Goal: Transaction & Acquisition: Download file/media

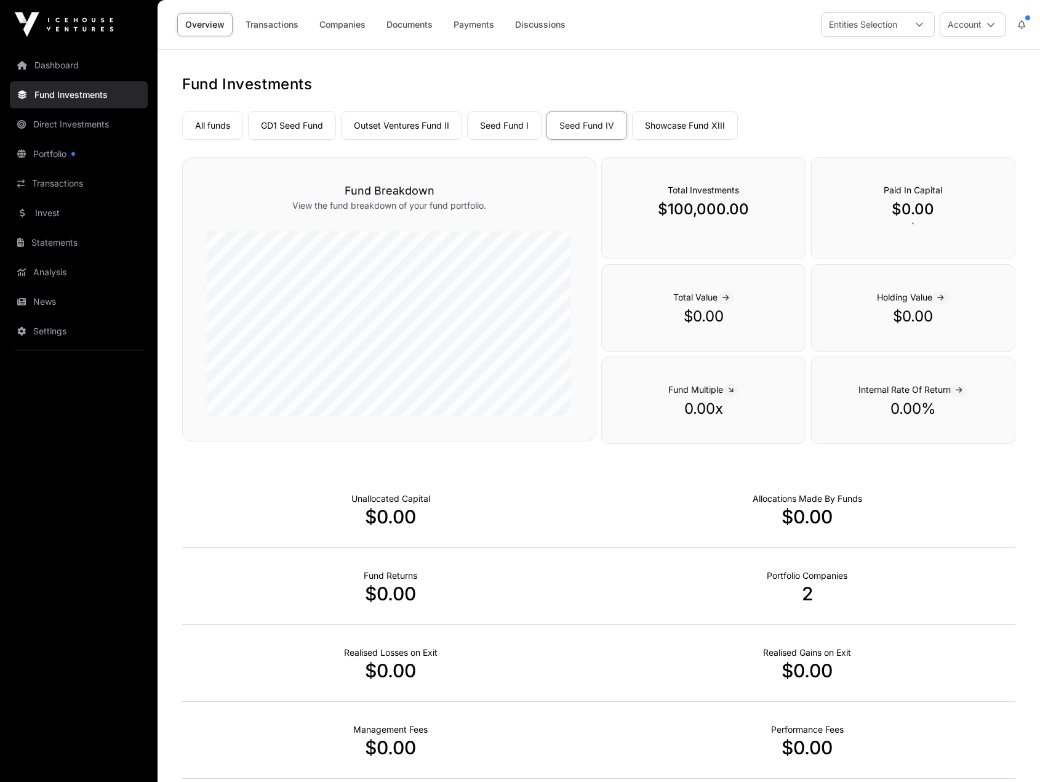
click at [891, 30] on div "Entities Selection" at bounding box center [863, 24] width 83 height 23
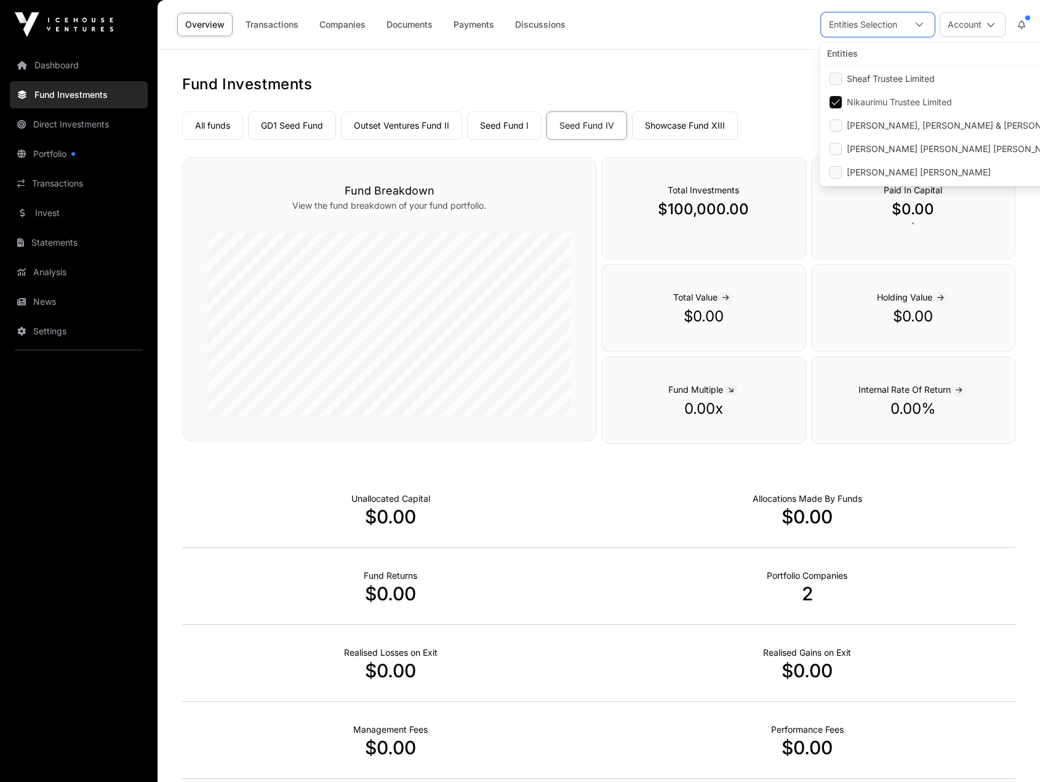
scroll to position [13, 8]
click at [888, 71] on li "Sheaf Trustee Limited" at bounding box center [963, 79] width 283 height 22
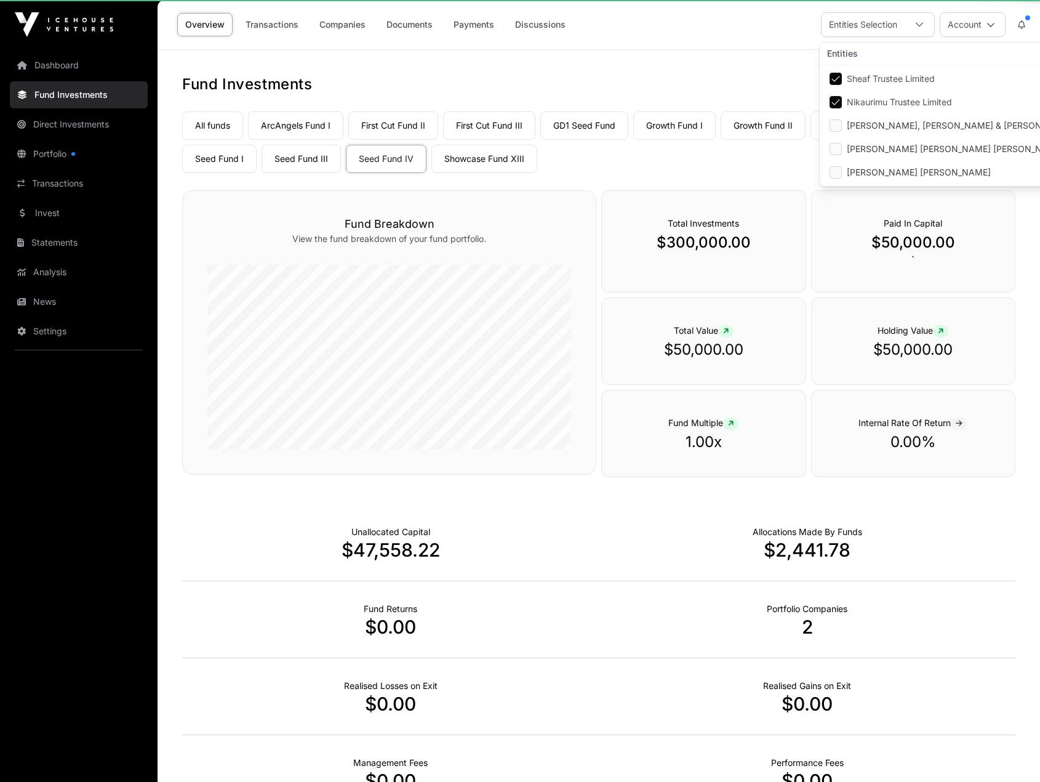
click at [883, 94] on li "Nikaurimu Trustee Limited" at bounding box center [963, 102] width 283 height 22
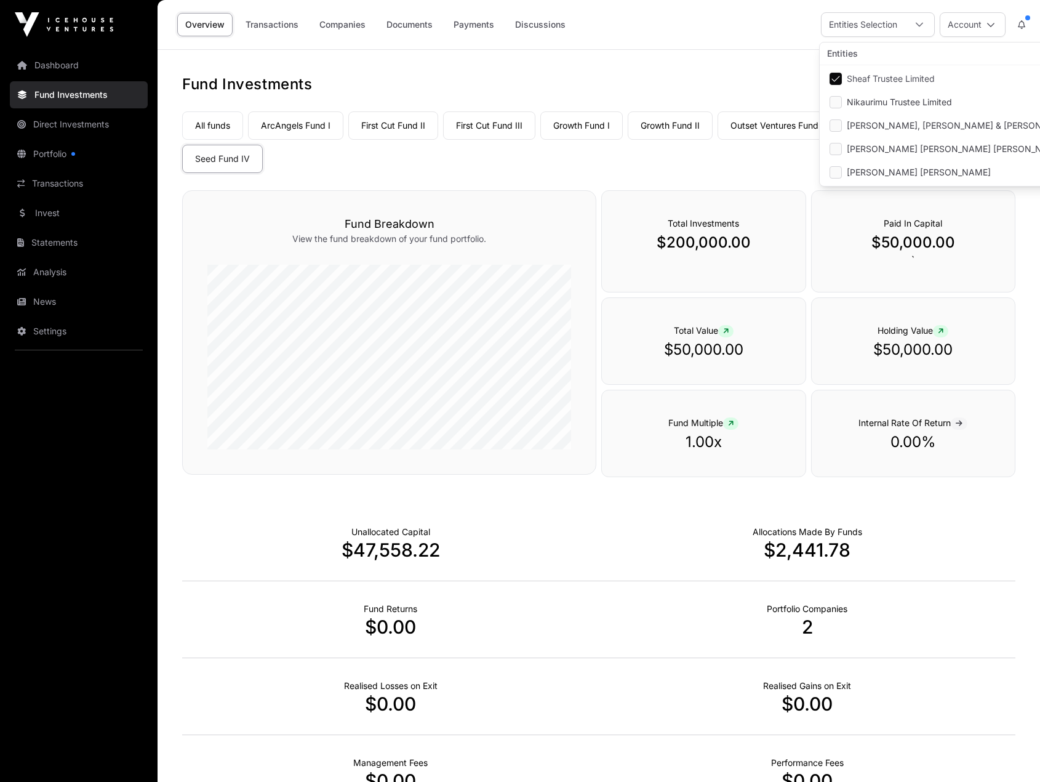
click at [395, 122] on link "First Cut Fund II" at bounding box center [393, 125] width 90 height 28
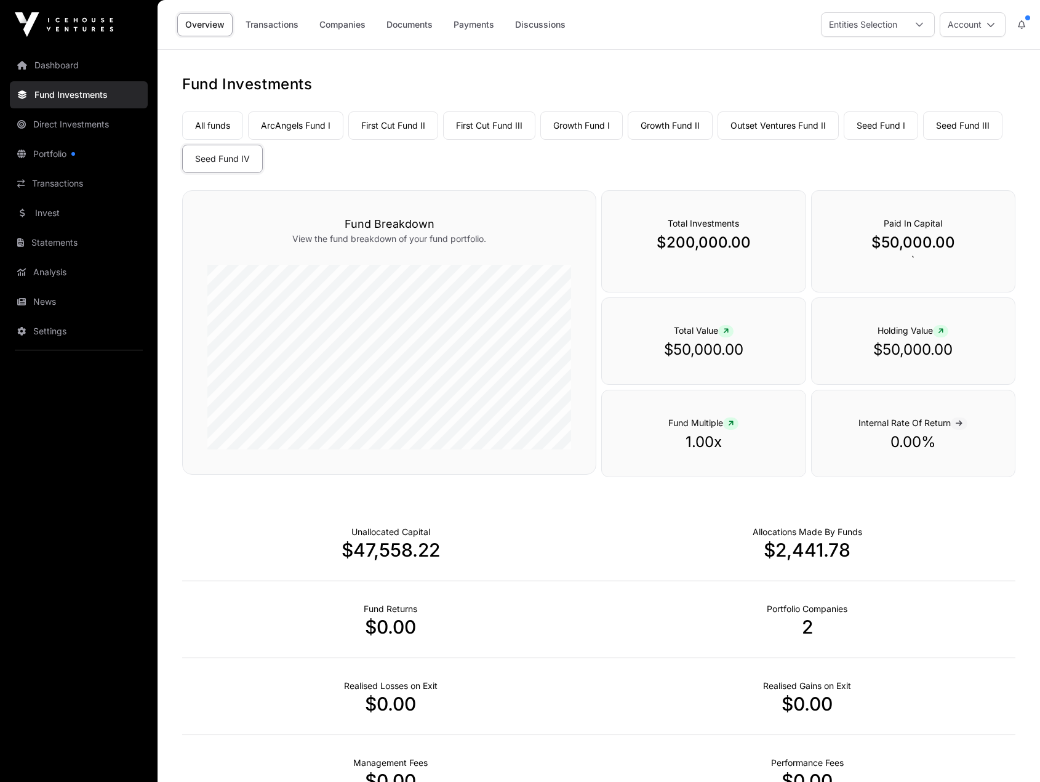
click at [90, 182] on link "Transactions" at bounding box center [79, 183] width 138 height 27
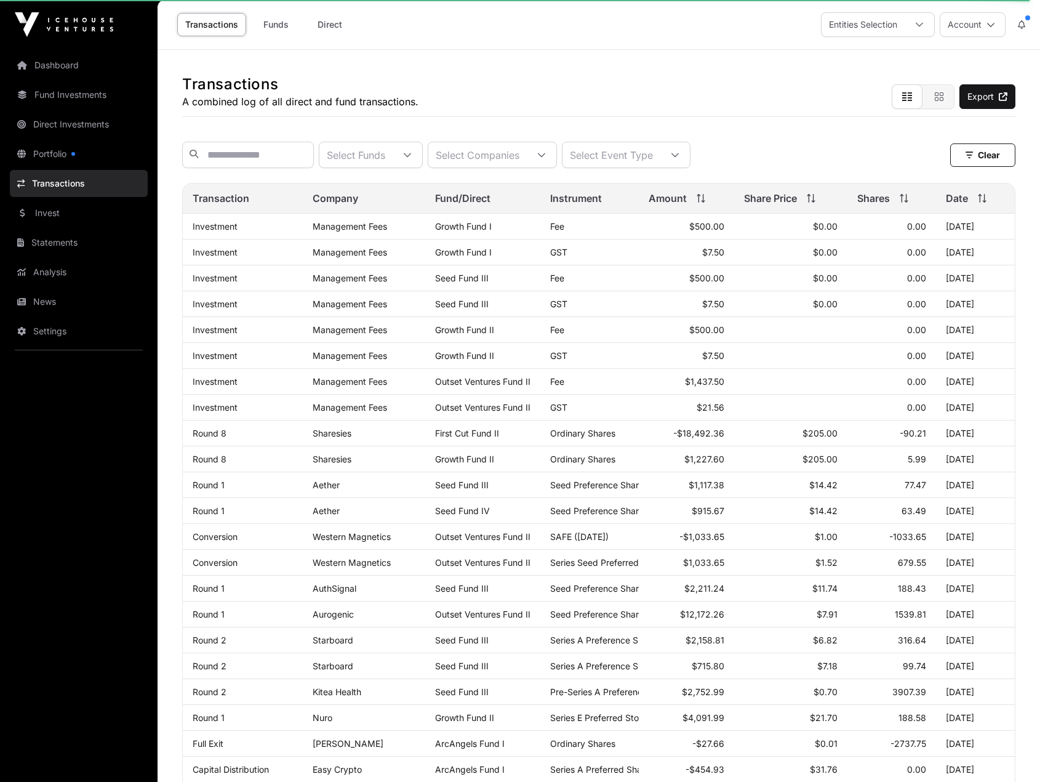
click at [422, 157] on div at bounding box center [408, 154] width 30 height 25
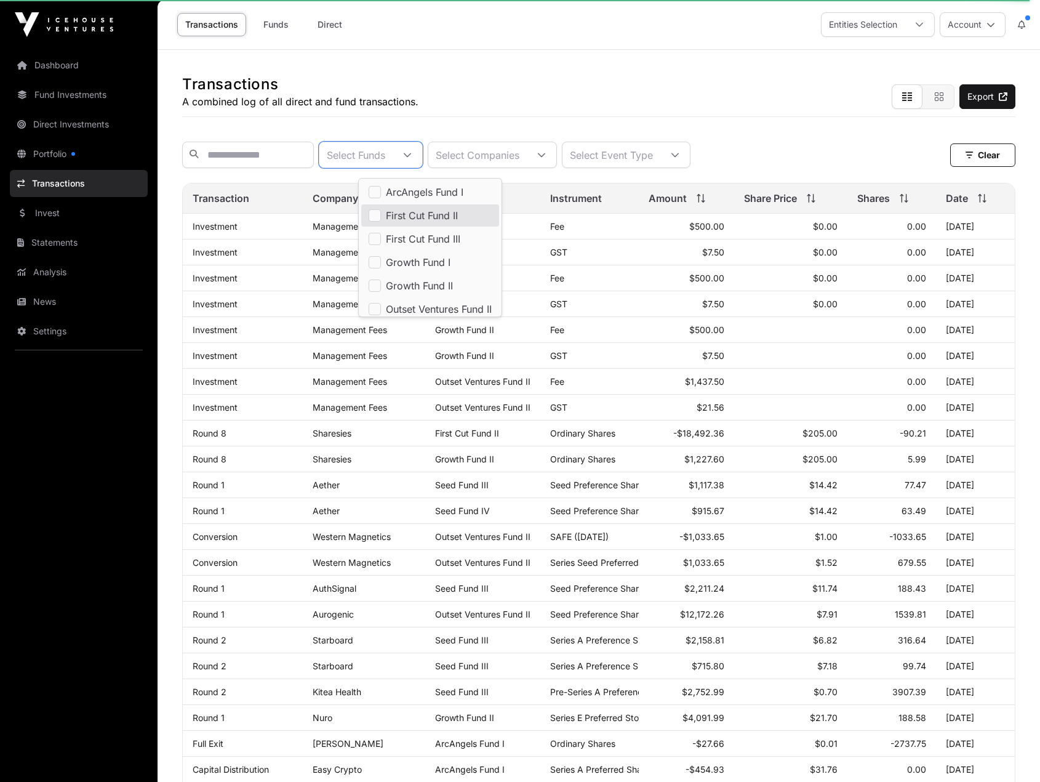
click at [430, 211] on span "First Cut Fund II" at bounding box center [422, 216] width 72 height 10
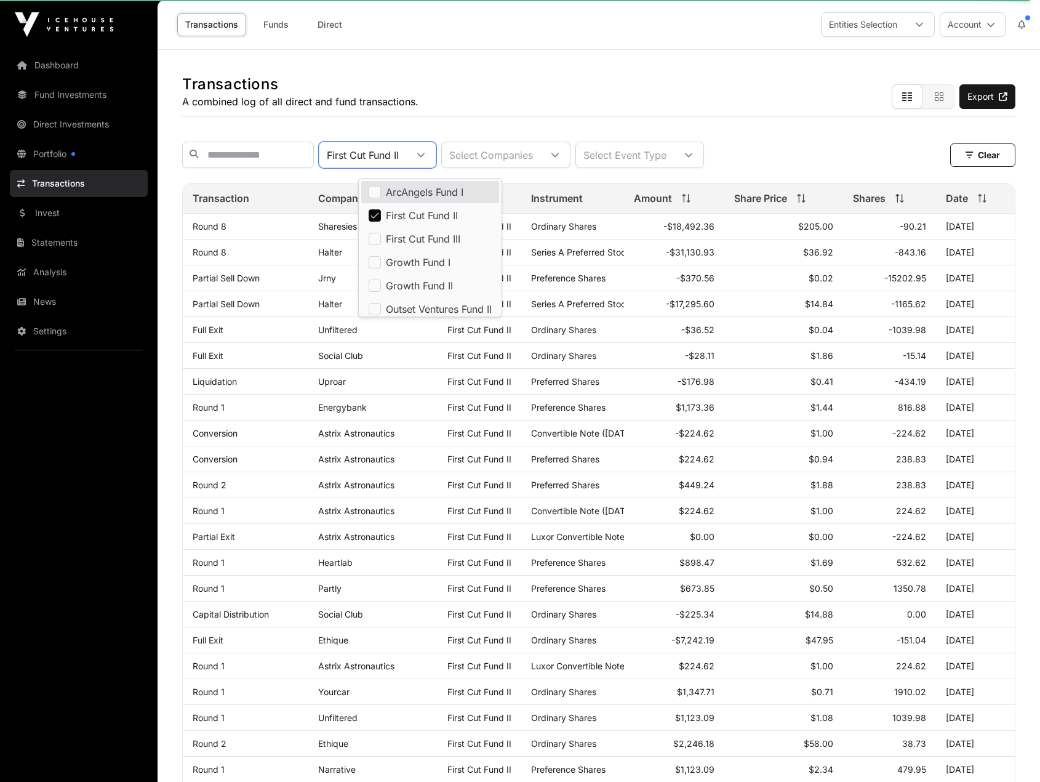
scroll to position [62, 0]
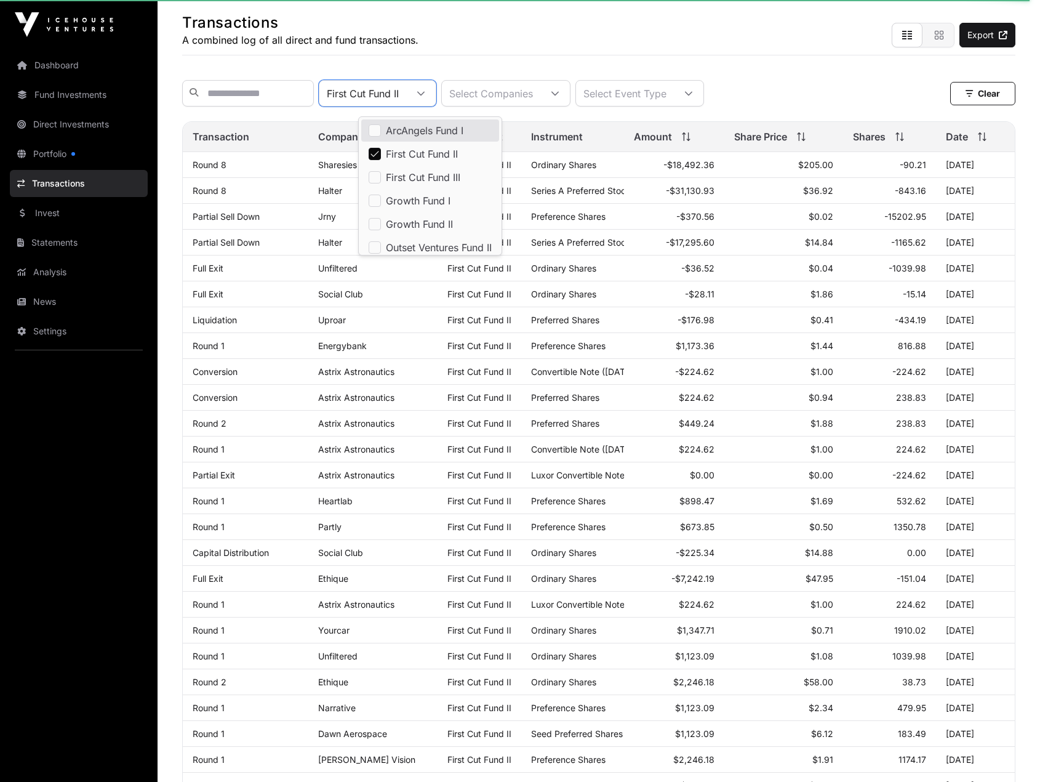
click at [771, 97] on div "First Cut Fund II Select Companies Select Event Type Clear" at bounding box center [598, 93] width 833 height 26
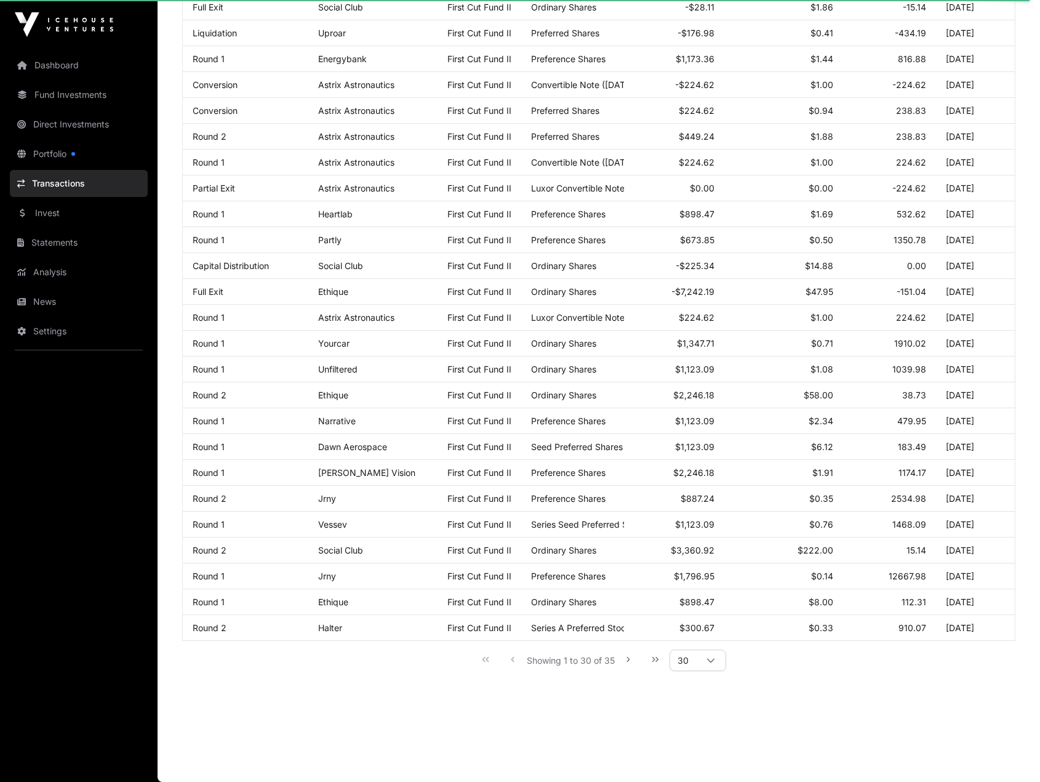
scroll to position [0, 0]
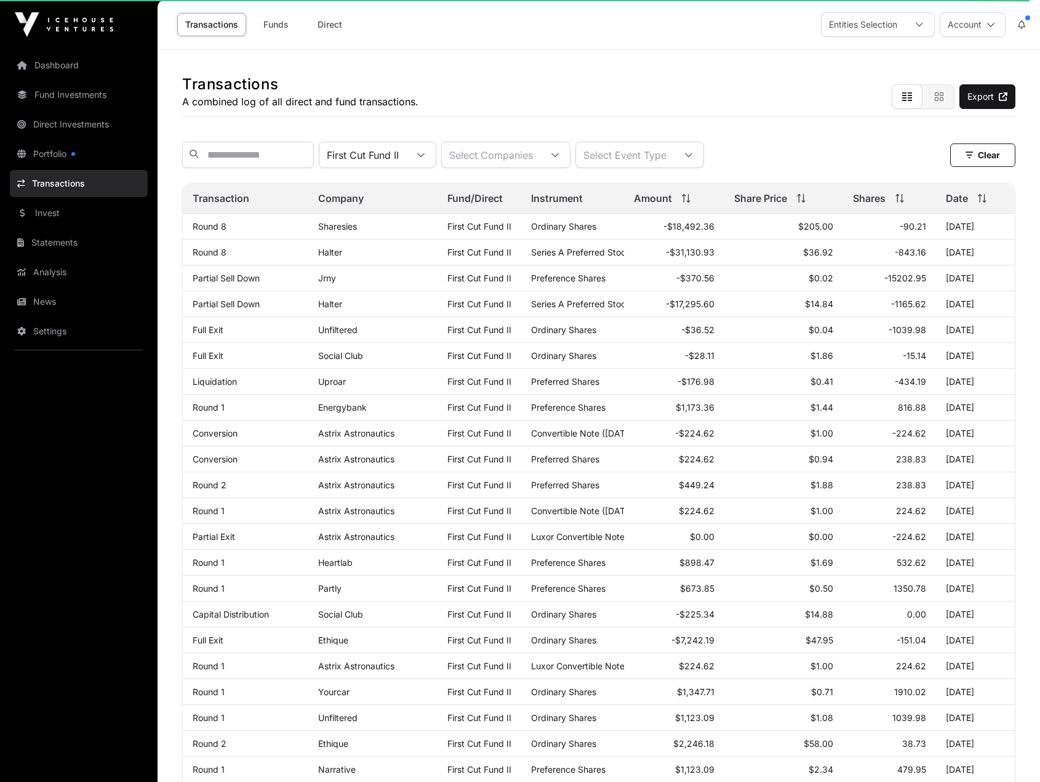
click at [674, 158] on div "Select Event Type" at bounding box center [625, 154] width 98 height 25
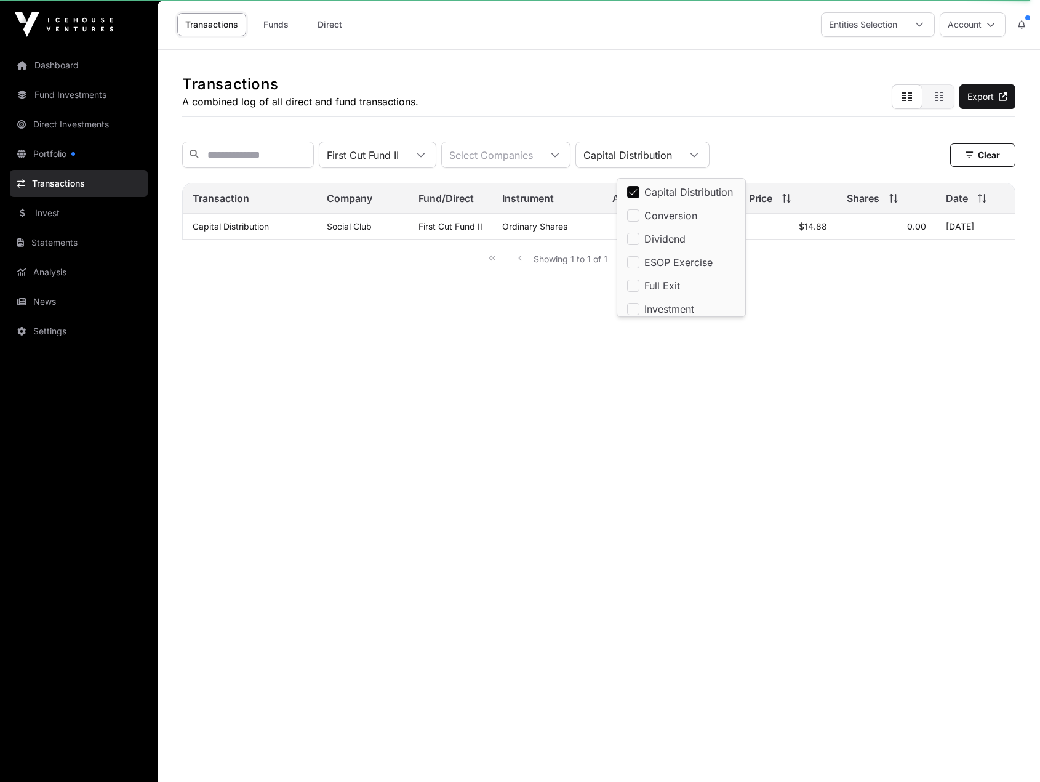
click at [646, 240] on span "Dividend" at bounding box center [665, 239] width 41 height 10
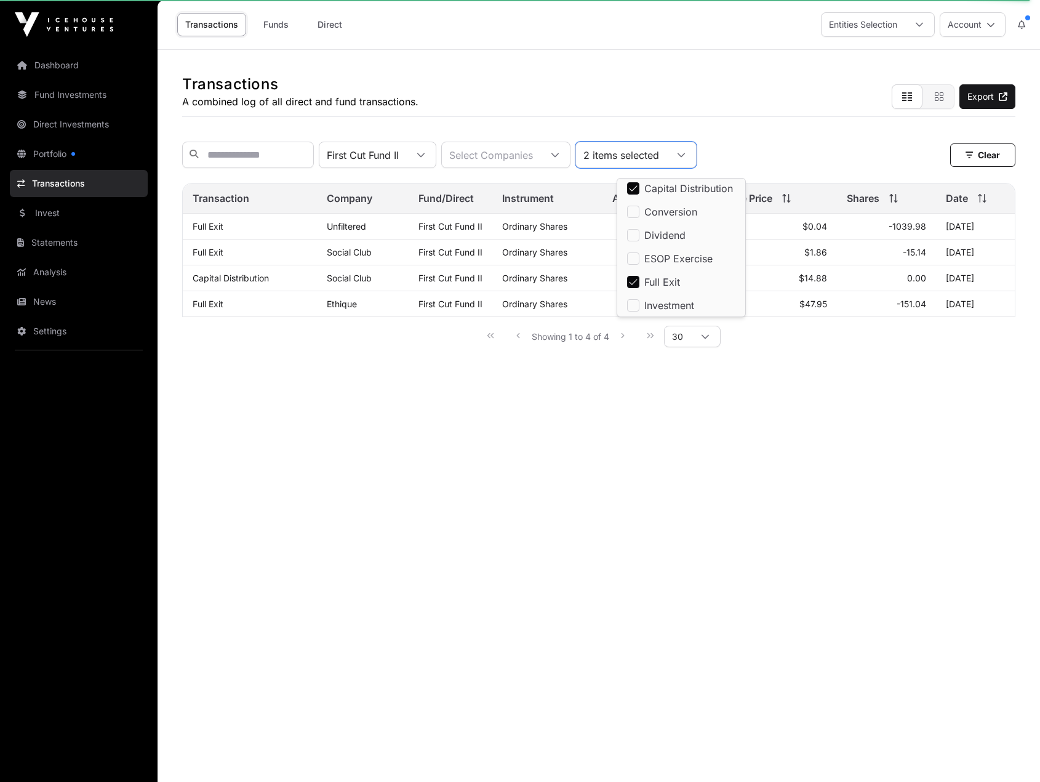
scroll to position [0, 0]
click at [661, 284] on span "Full Exit" at bounding box center [663, 286] width 36 height 10
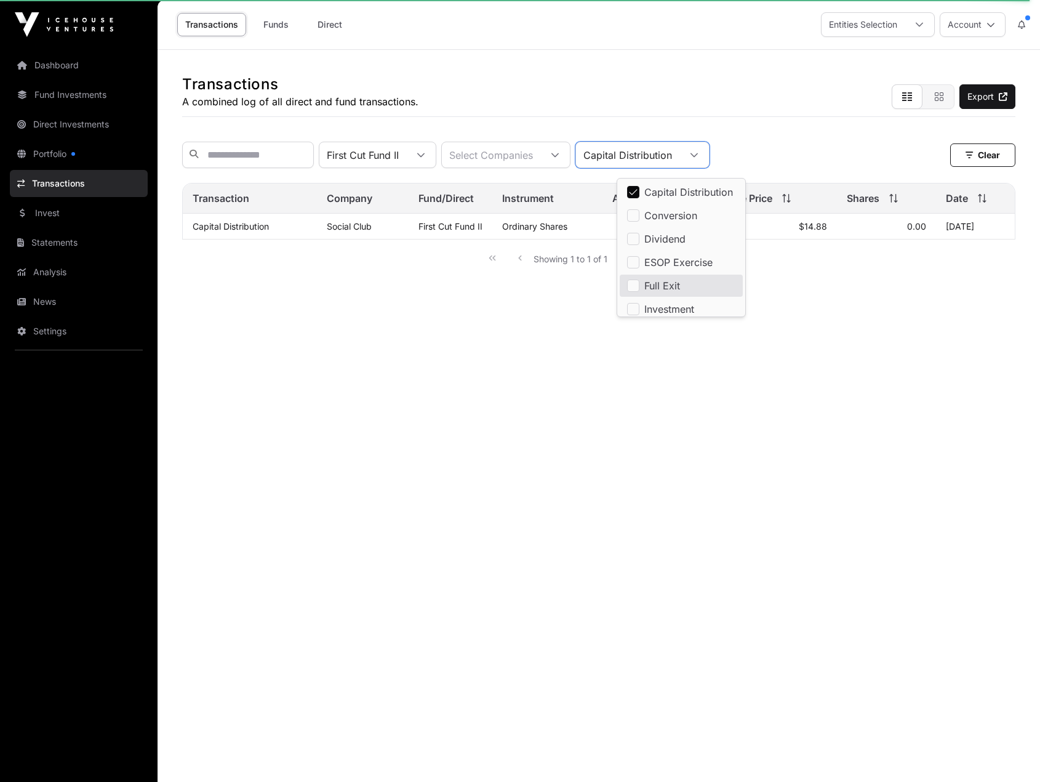
click at [660, 284] on span "Full Exit" at bounding box center [663, 286] width 36 height 10
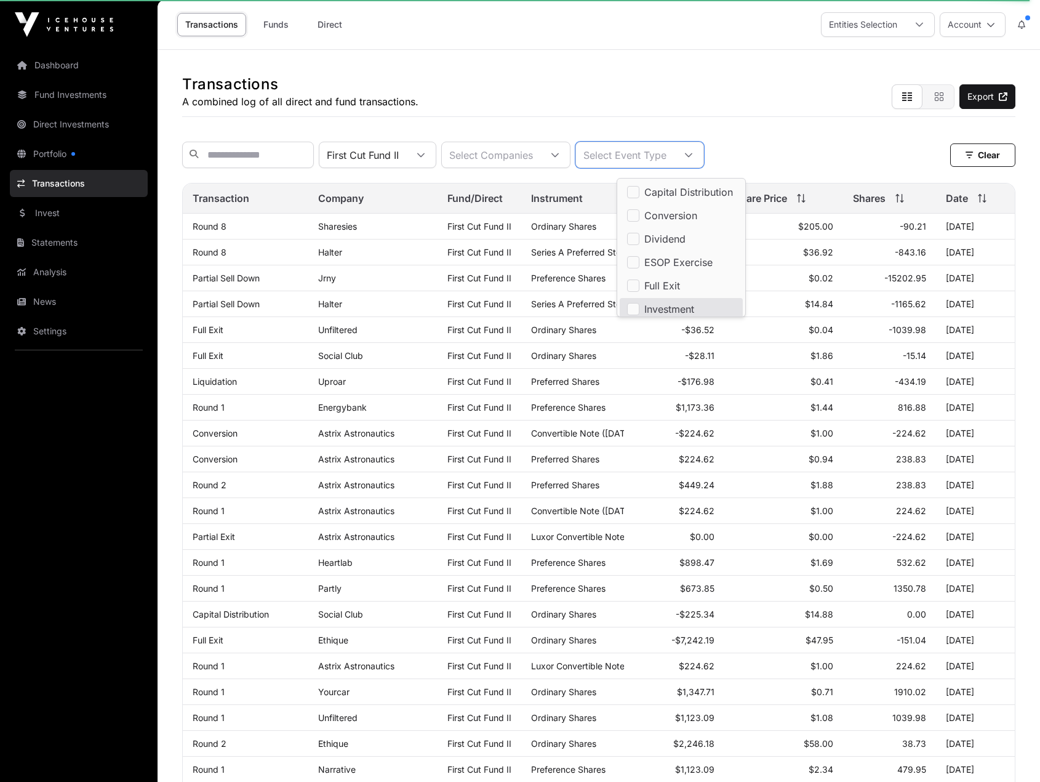
scroll to position [4, 0]
click at [981, 203] on icon at bounding box center [982, 198] width 9 height 9
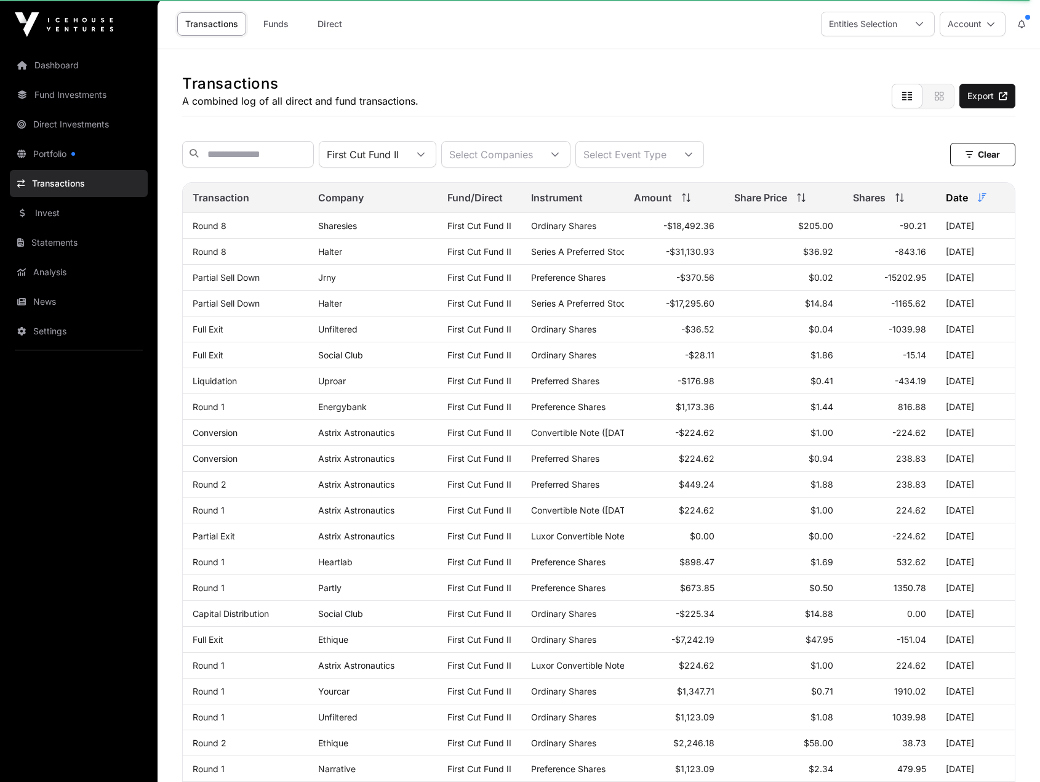
scroll to position [0, 0]
click at [693, 157] on icon at bounding box center [688, 155] width 7 height 4
click at [718, 193] on span "Capital Distribution" at bounding box center [689, 192] width 89 height 10
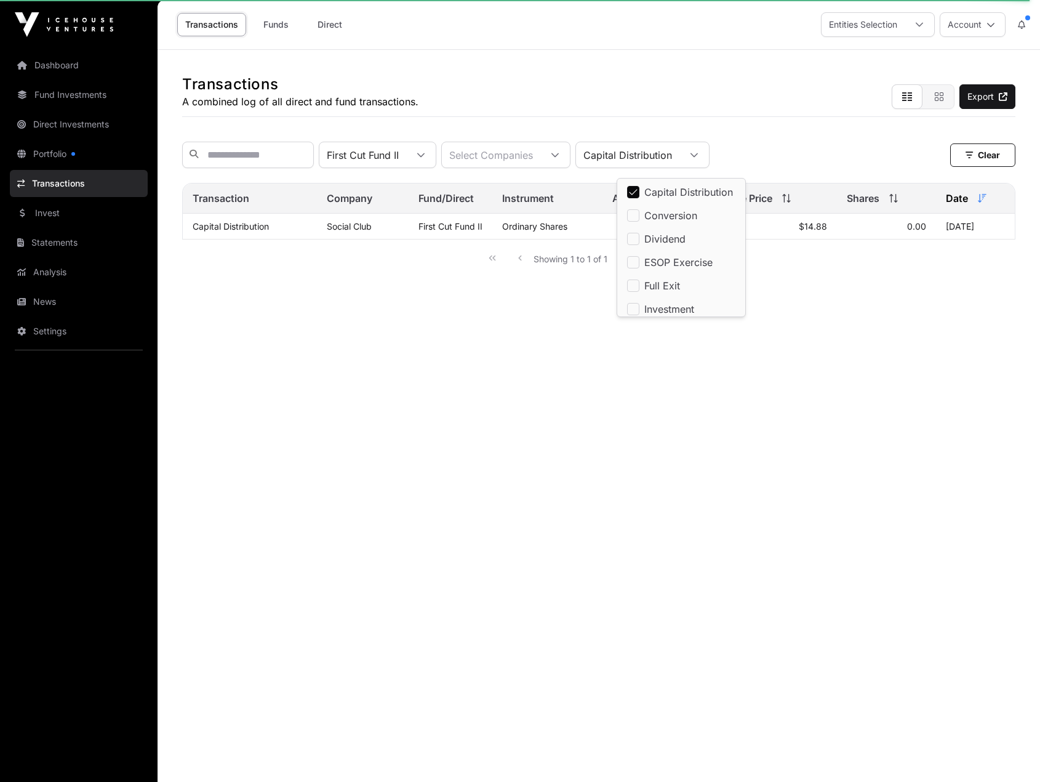
click at [718, 193] on span "Capital Distribution" at bounding box center [689, 192] width 89 height 10
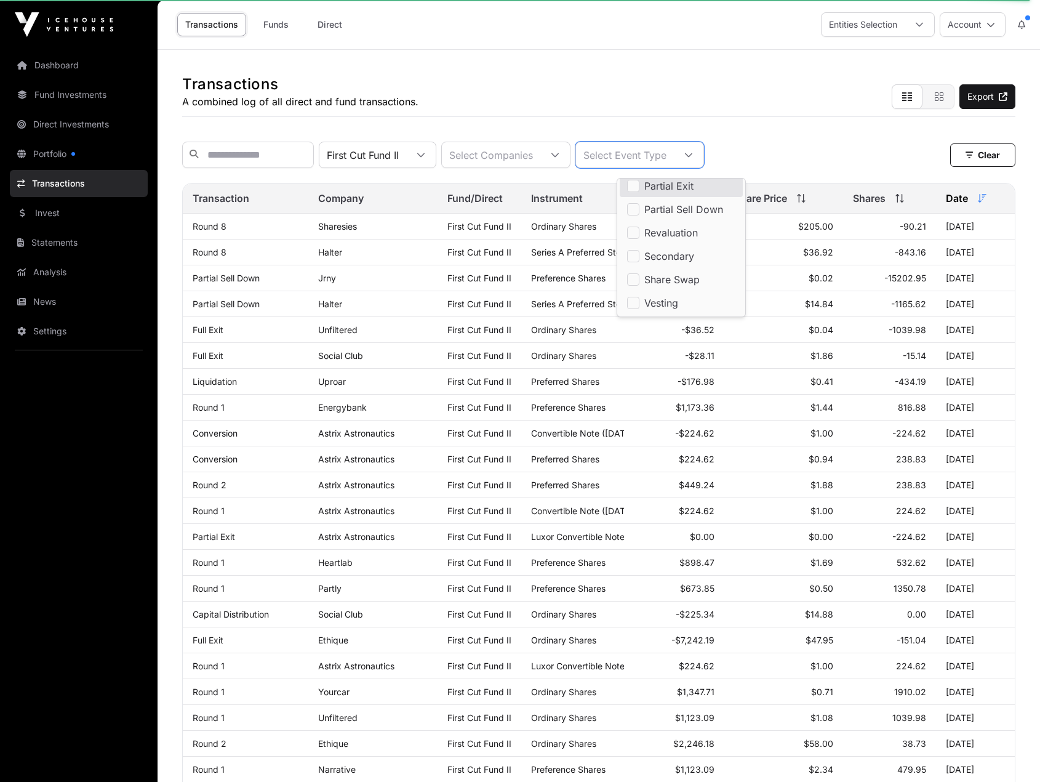
scroll to position [190, 0]
click at [393, 231] on div "Sharesies" at bounding box center [372, 226] width 109 height 10
click at [693, 157] on icon at bounding box center [688, 155] width 7 height 4
click at [691, 301] on span "Investment" at bounding box center [670, 305] width 50 height 10
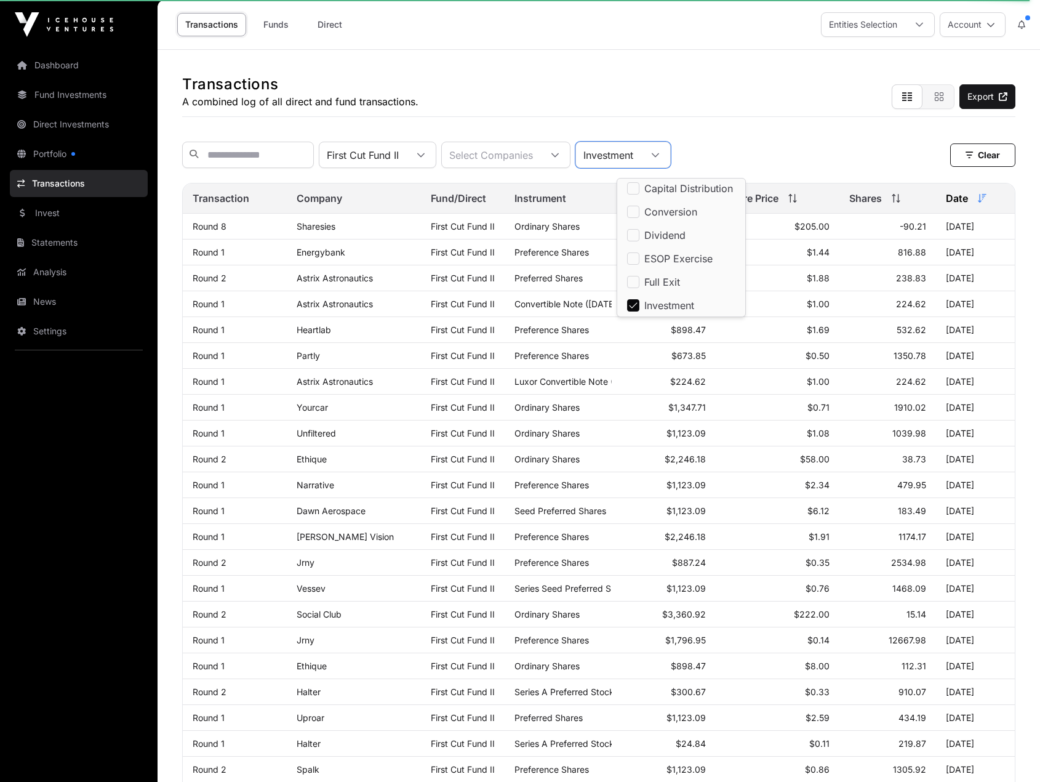
click at [585, 291] on td "Preferred Shares" at bounding box center [558, 278] width 107 height 26
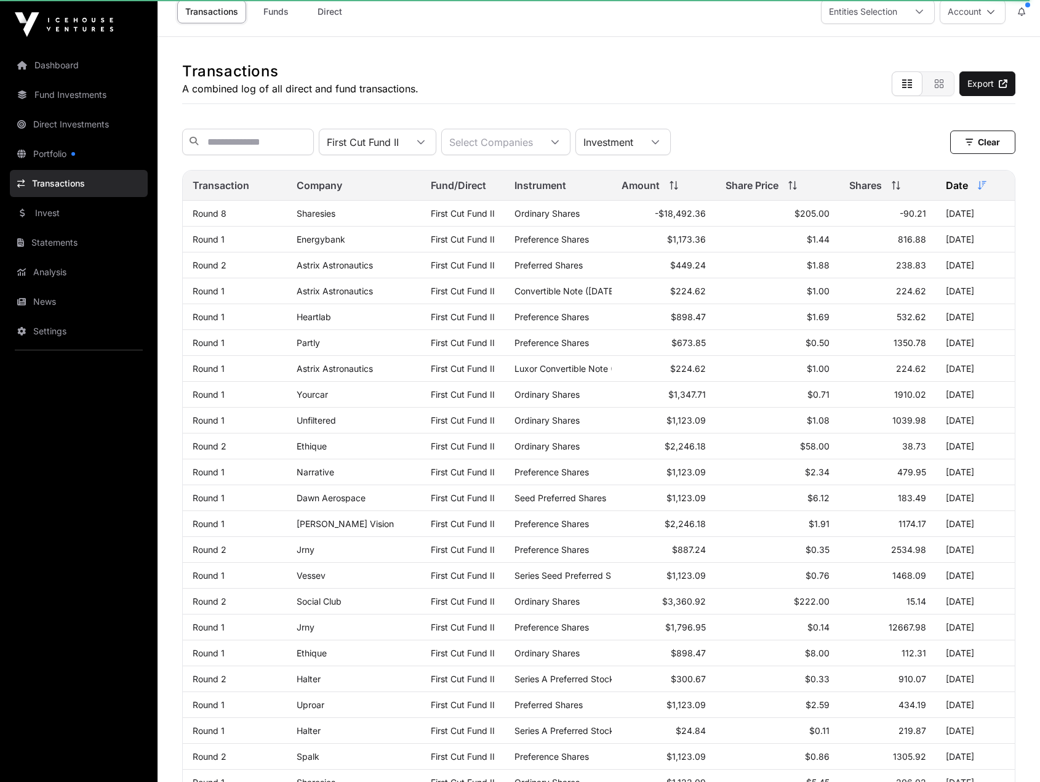
scroll to position [0, 0]
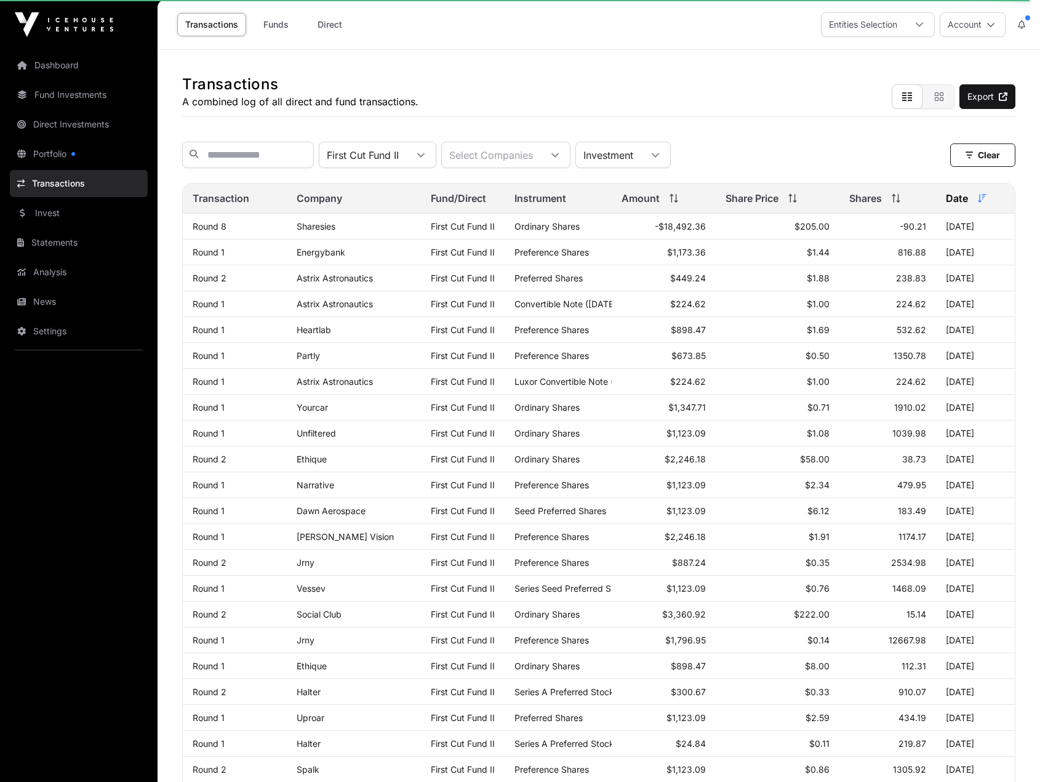
click at [660, 159] on icon at bounding box center [655, 155] width 9 height 9
click at [596, 206] on div "Instrument" at bounding box center [558, 198] width 87 height 15
click at [678, 204] on div "Amount" at bounding box center [664, 198] width 84 height 15
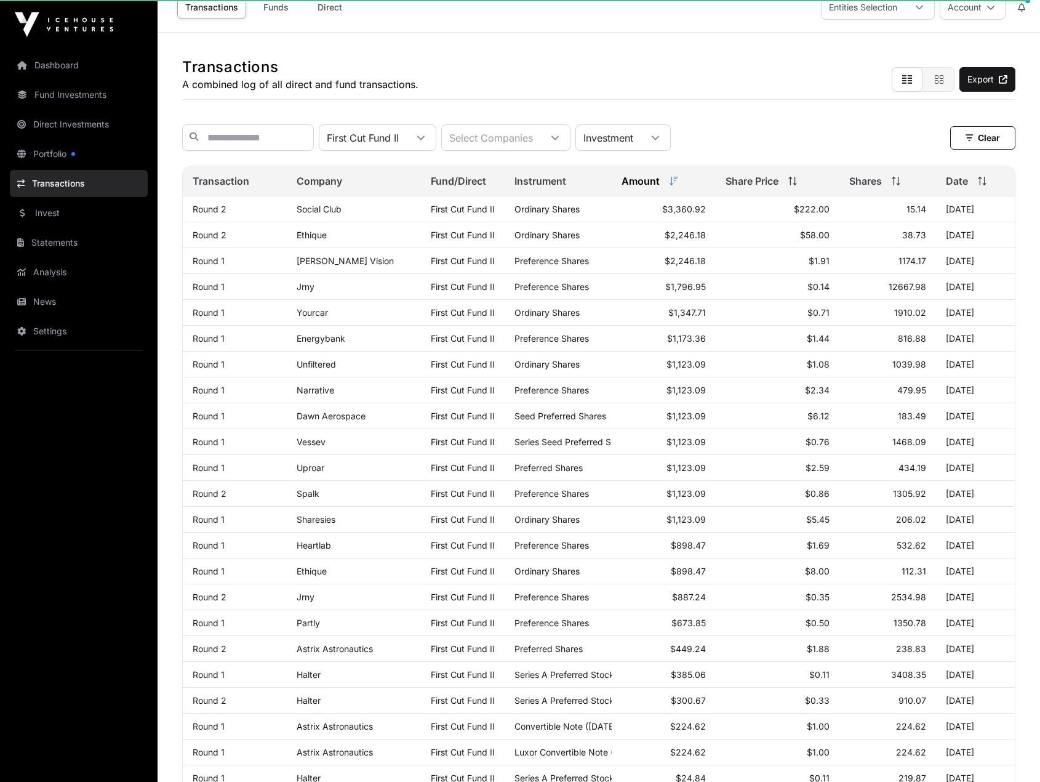
scroll to position [0, 0]
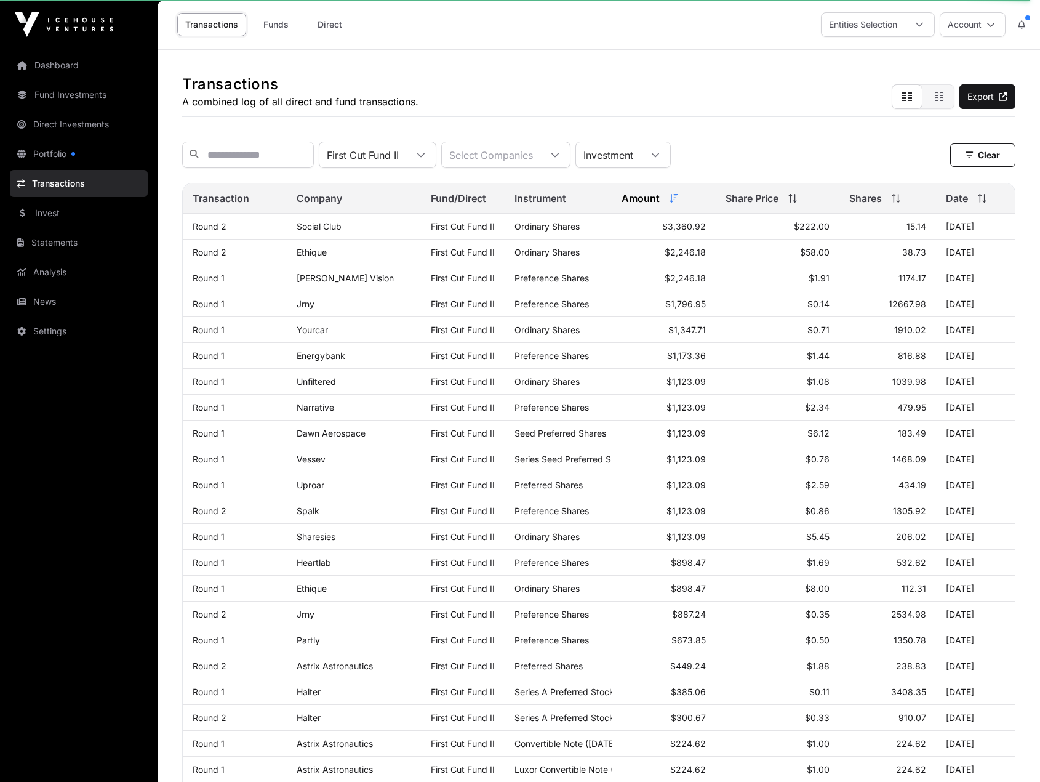
click at [641, 152] on div "Investment" at bounding box center [608, 154] width 65 height 25
click at [677, 278] on span "Full Exit" at bounding box center [663, 283] width 36 height 10
click at [968, 206] on span "Date" at bounding box center [957, 198] width 22 height 15
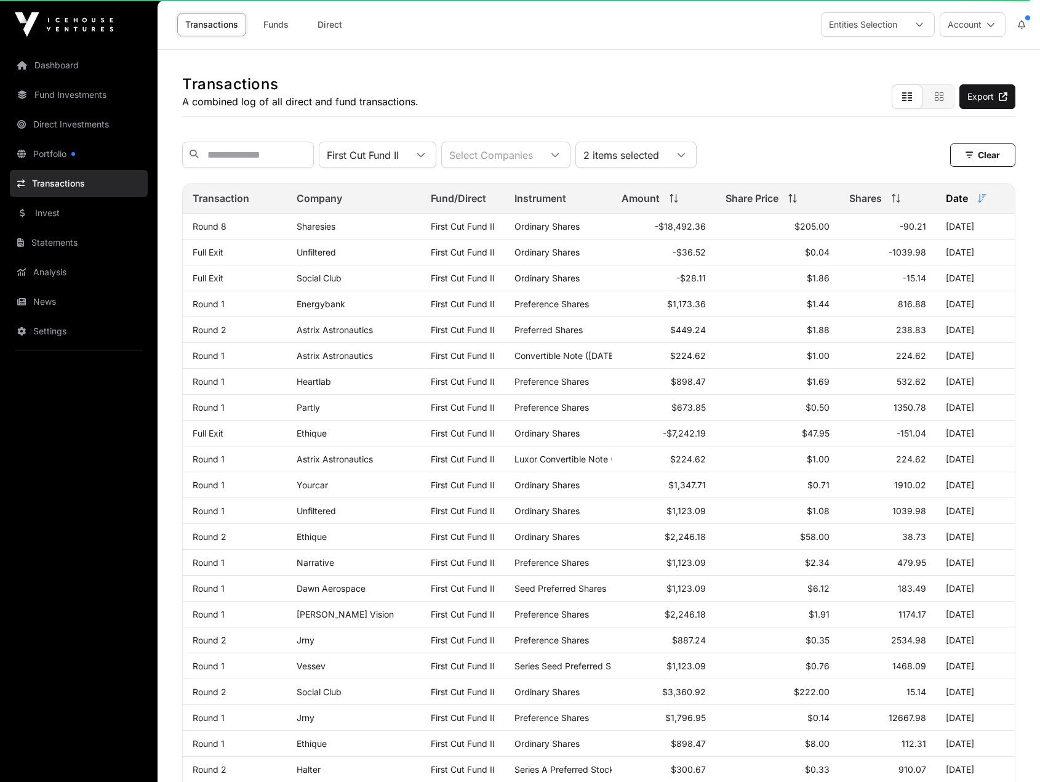
click at [862, 28] on div "Entities Selection" at bounding box center [863, 24] width 83 height 23
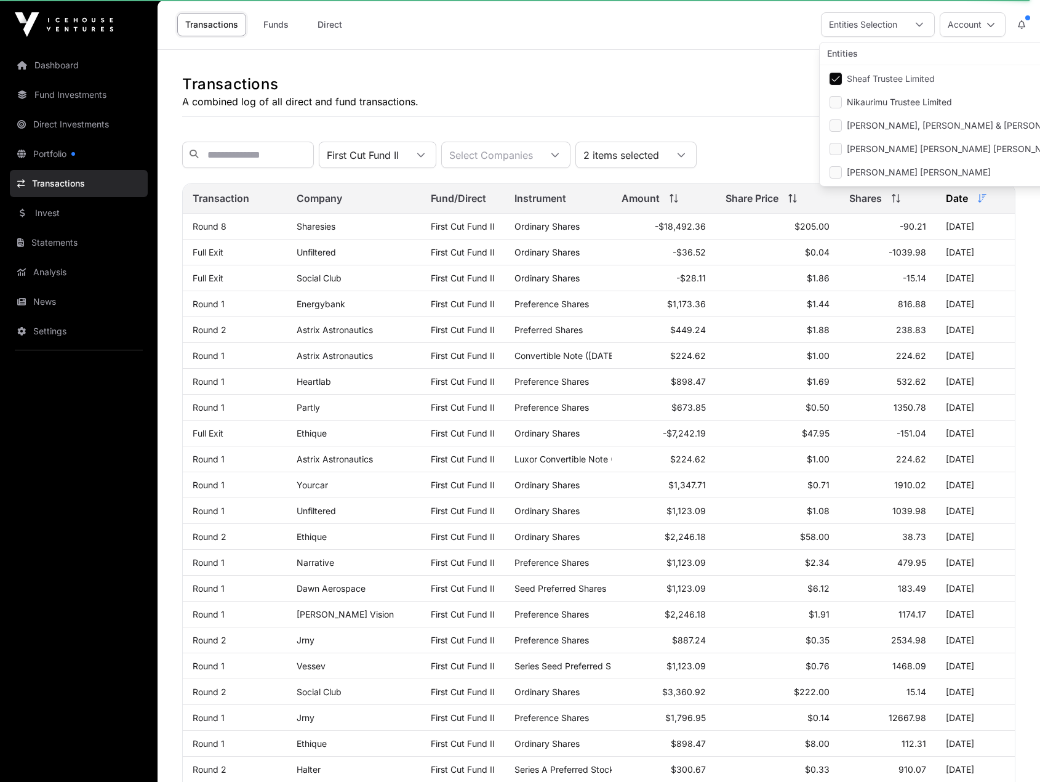
click at [657, 156] on div "2 items selected" at bounding box center [621, 154] width 90 height 25
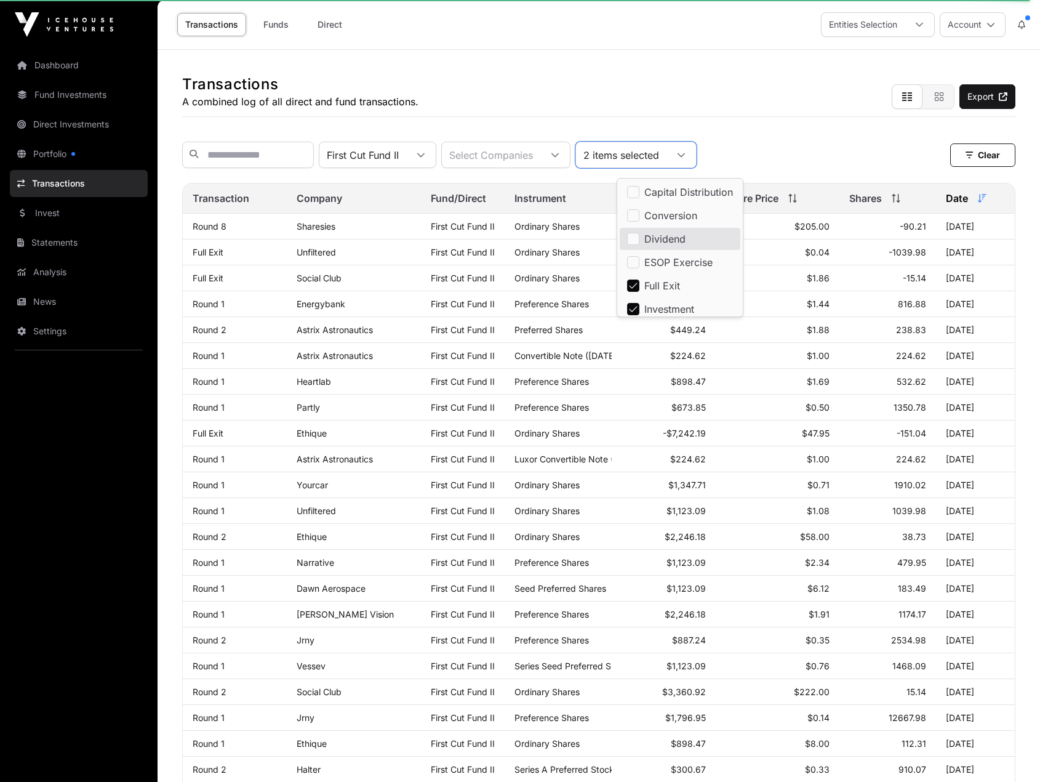
click at [668, 242] on span "Dividend" at bounding box center [665, 239] width 41 height 10
click at [664, 217] on span "Conversion" at bounding box center [671, 216] width 53 height 10
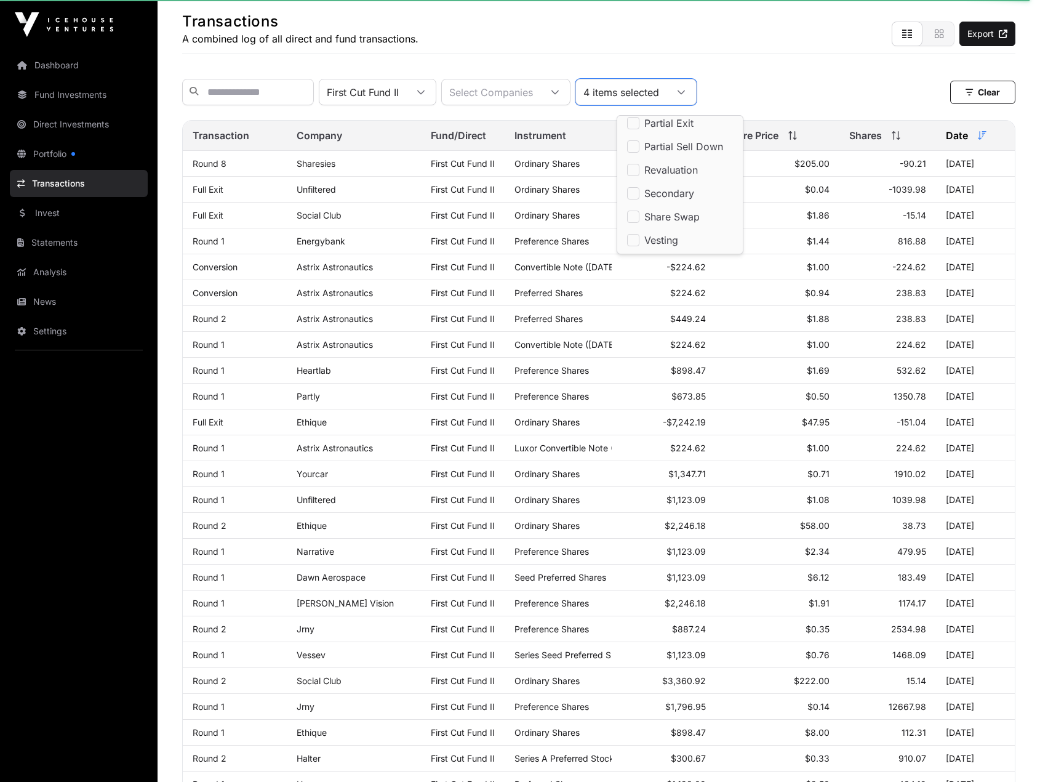
scroll to position [62, 0]
click at [683, 173] on span "Revaluation" at bounding box center [672, 171] width 54 height 10
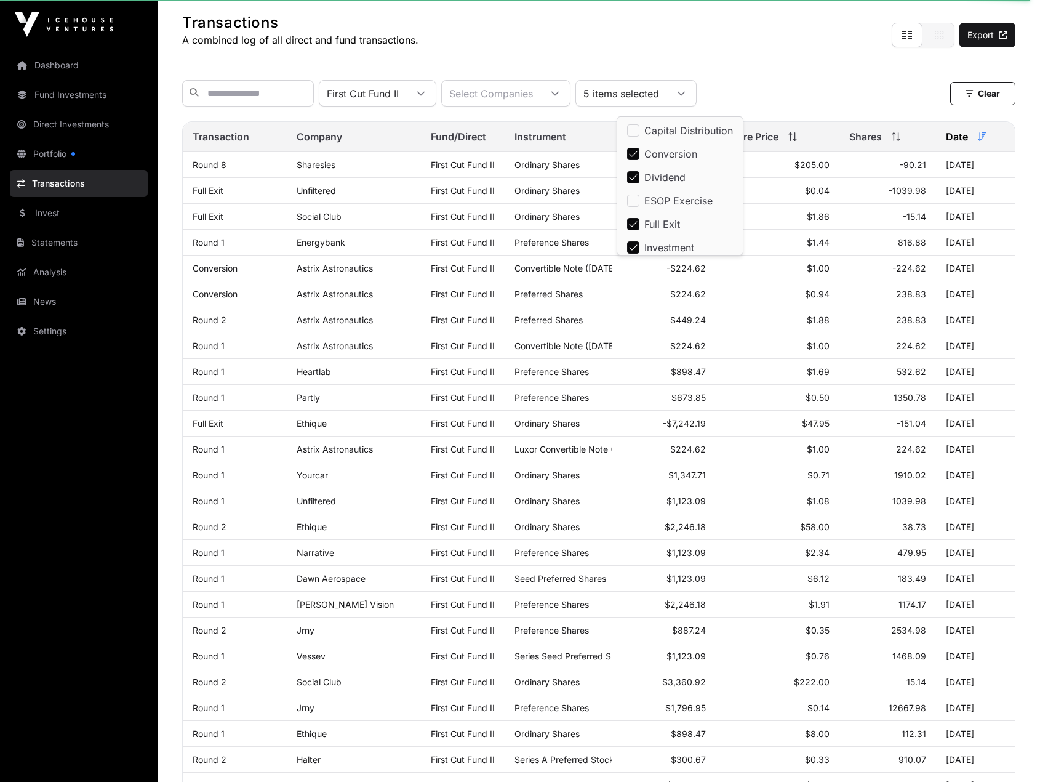
click at [686, 98] on icon at bounding box center [681, 93] width 9 height 9
click at [667, 96] on div "5 items selected" at bounding box center [621, 93] width 90 height 25
click at [686, 94] on icon at bounding box center [681, 93] width 9 height 9
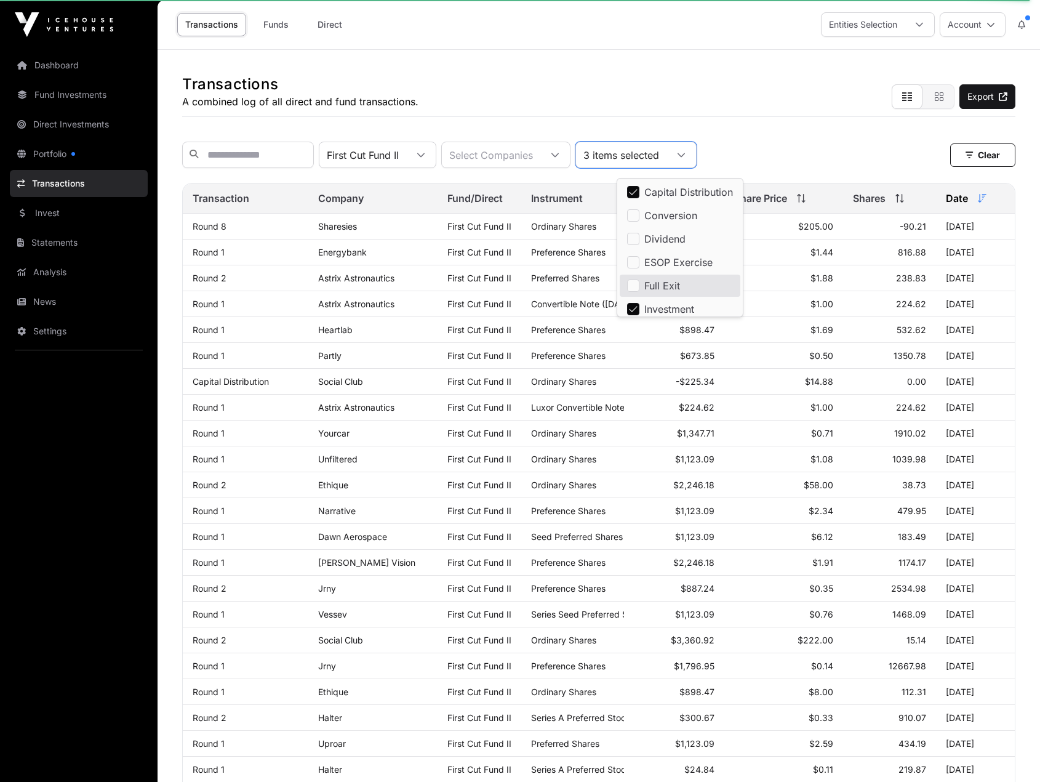
scroll to position [4, 0]
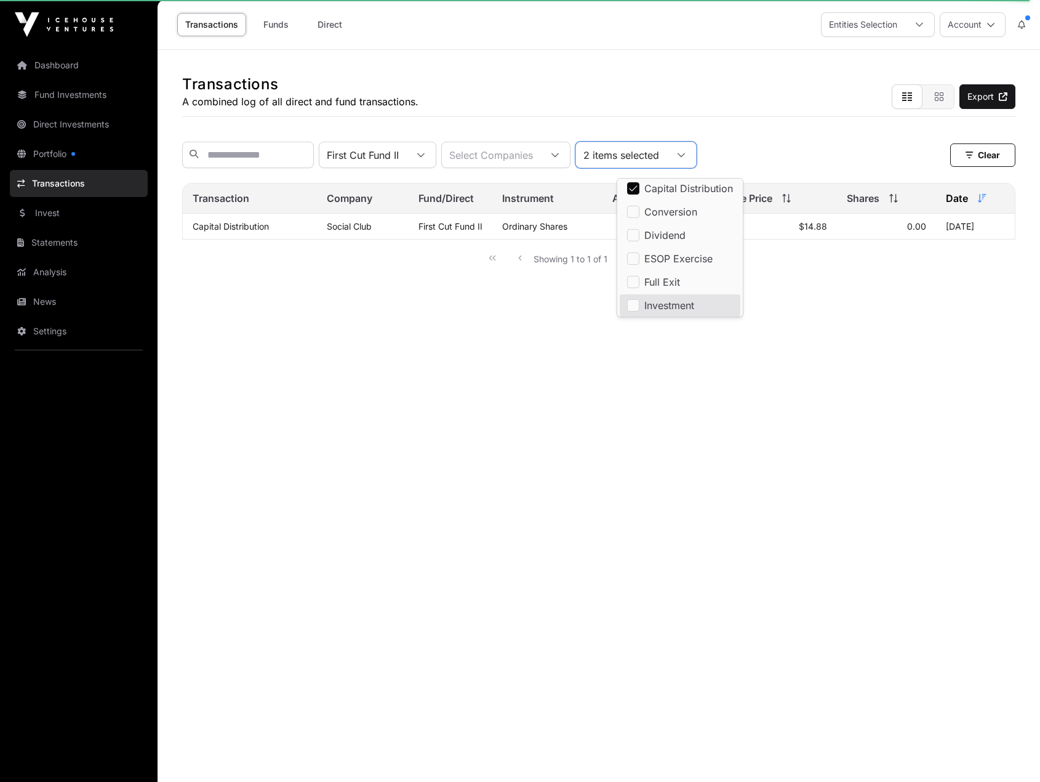
click at [526, 336] on main "Transactions A combined log of all direct and fund transactions. Export First C…" at bounding box center [599, 441] width 883 height 782
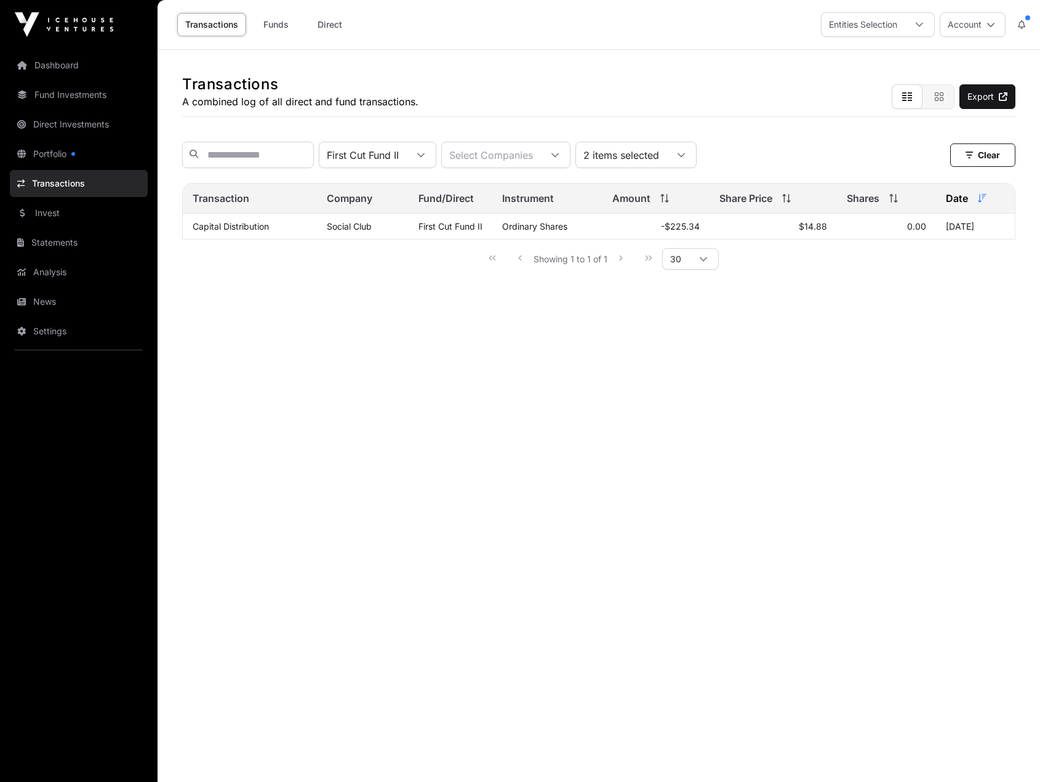
click at [278, 27] on link "Funds" at bounding box center [275, 24] width 49 height 23
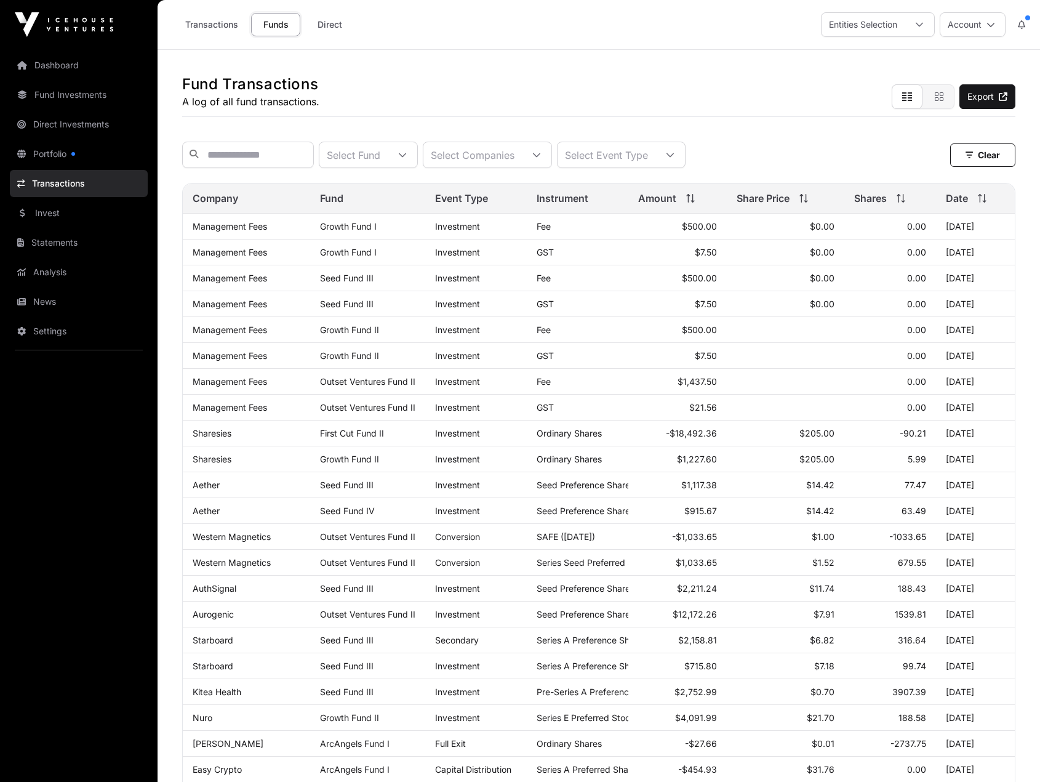
click at [66, 95] on link "Fund Investments" at bounding box center [79, 94] width 138 height 27
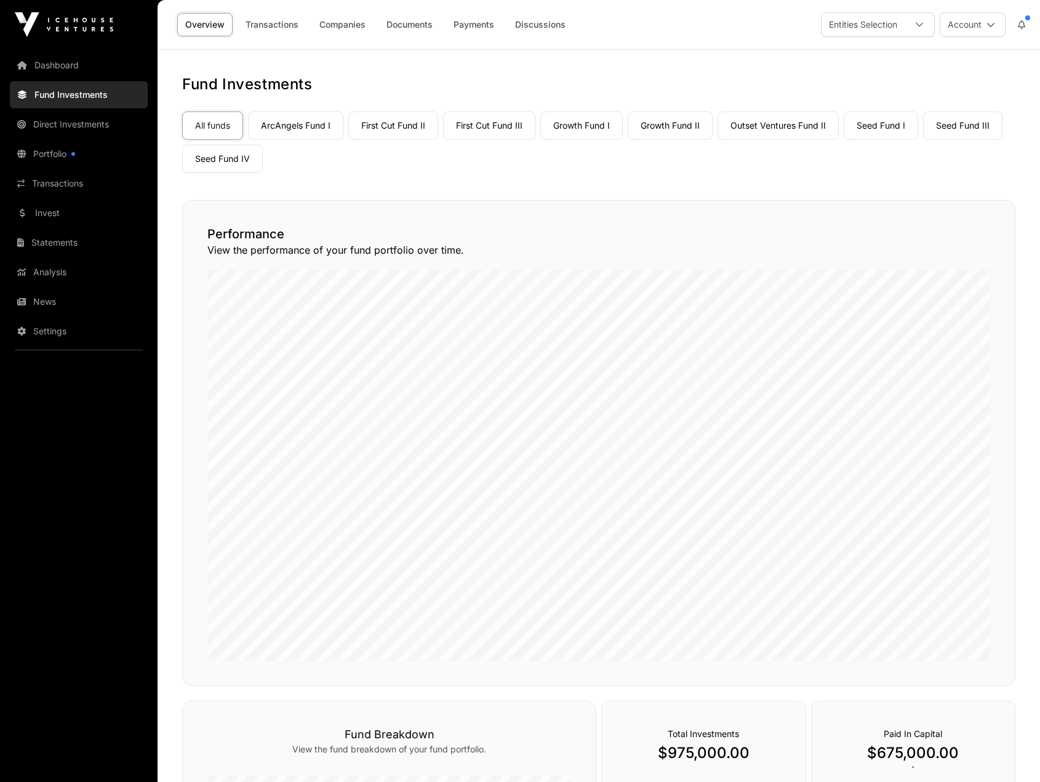
click at [66, 185] on link "Transactions" at bounding box center [79, 183] width 138 height 27
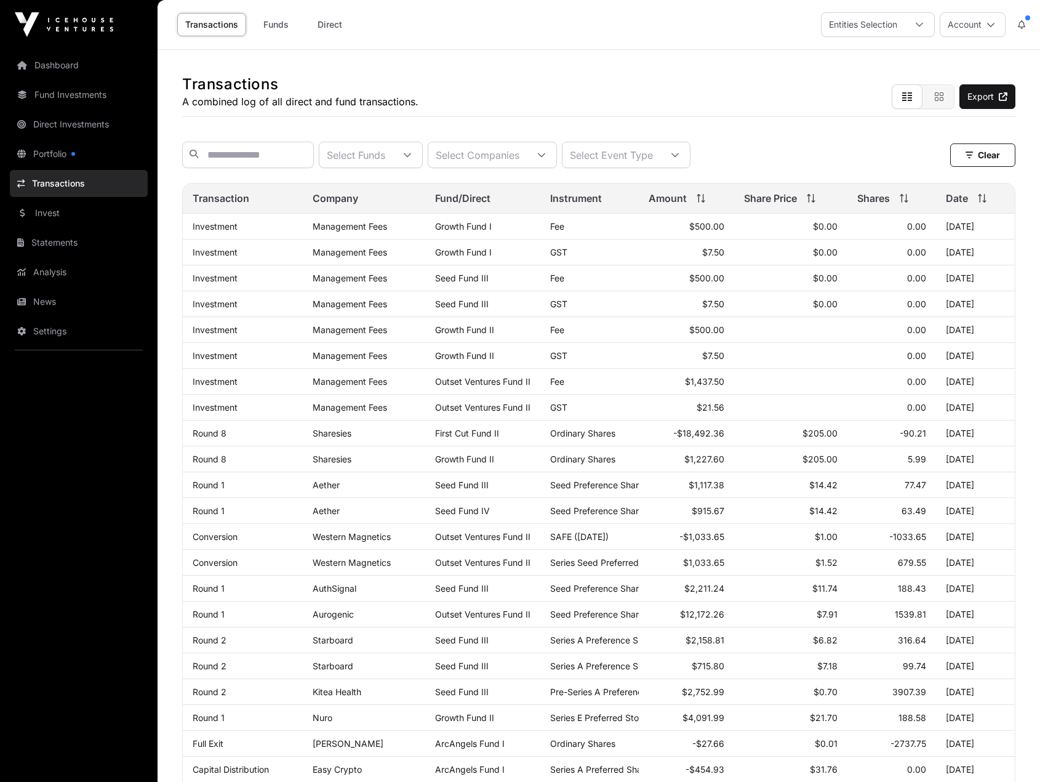
click at [422, 158] on div at bounding box center [408, 154] width 30 height 25
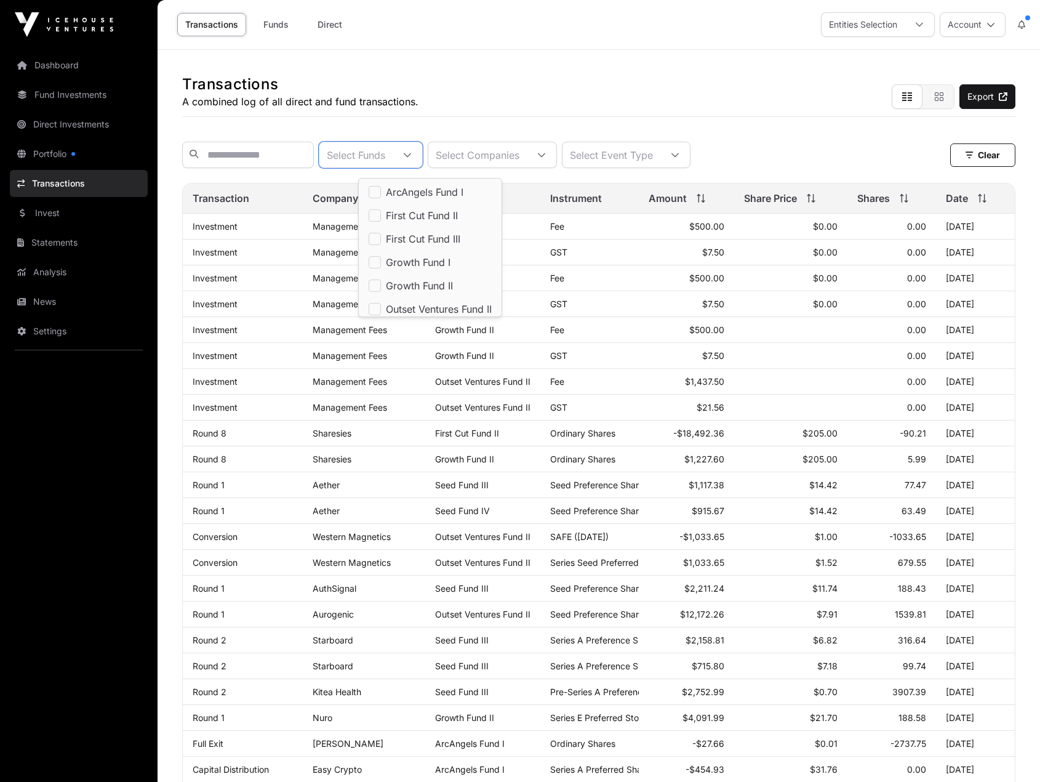
scroll to position [13, 8]
click at [387, 212] on span "First Cut Fund II" at bounding box center [422, 216] width 72 height 10
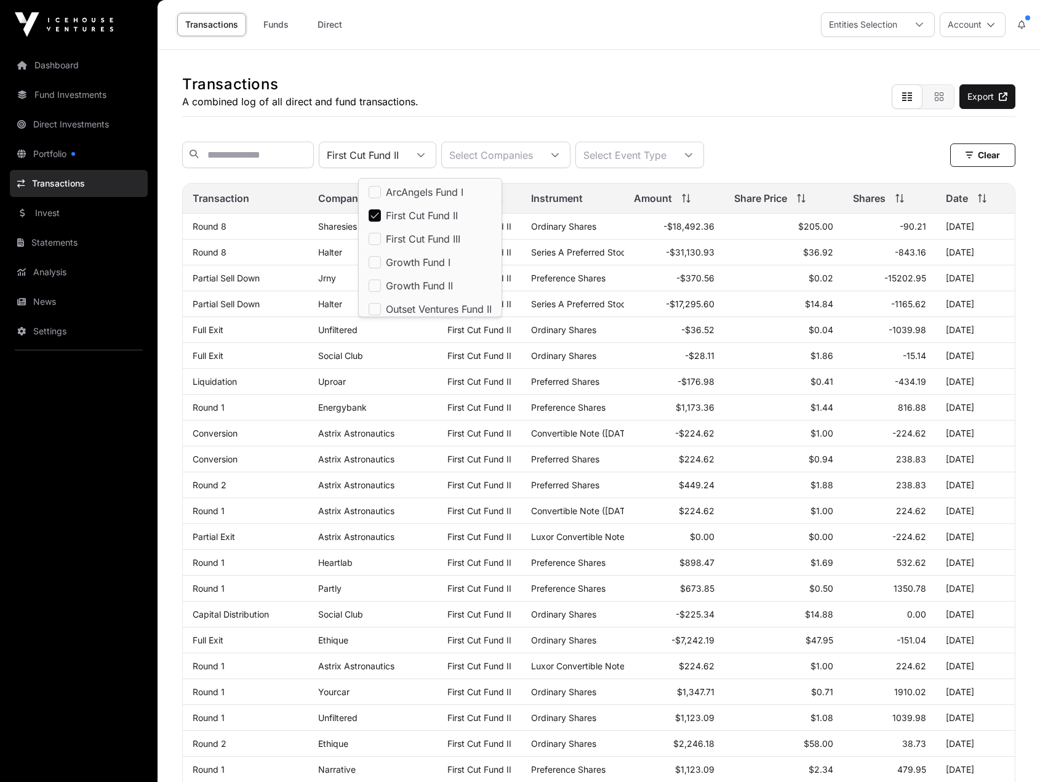
click at [674, 154] on div "Select Event Type" at bounding box center [625, 154] width 98 height 25
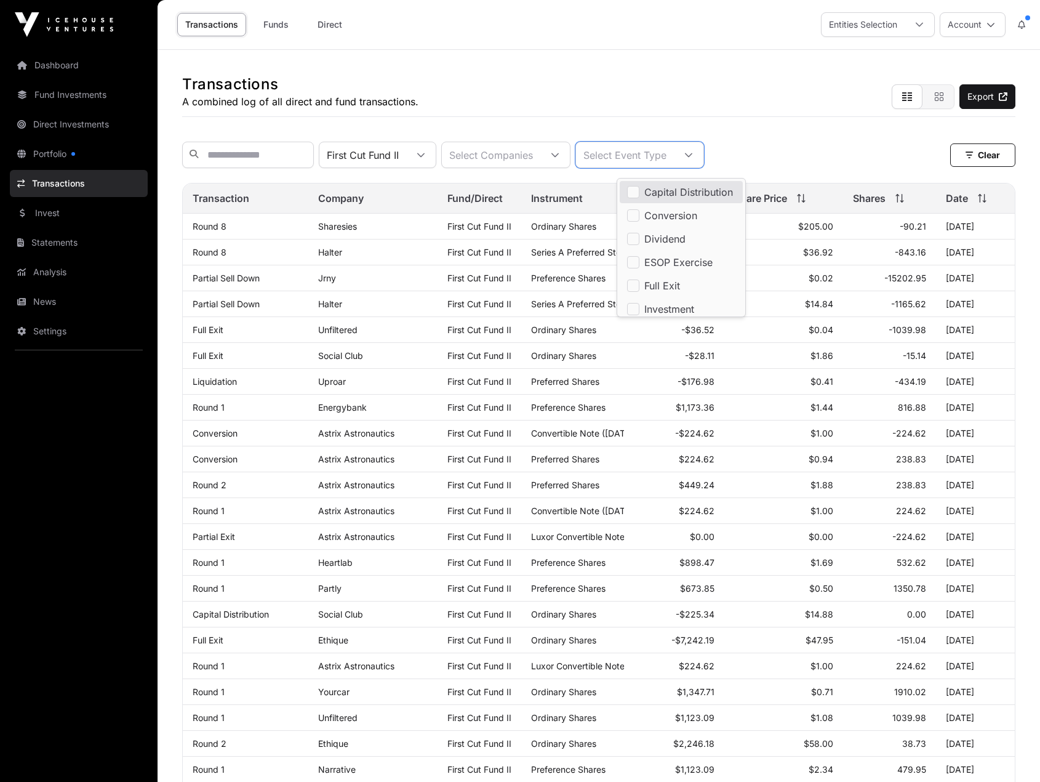
click at [670, 187] on span "Capital Distribution" at bounding box center [689, 192] width 89 height 10
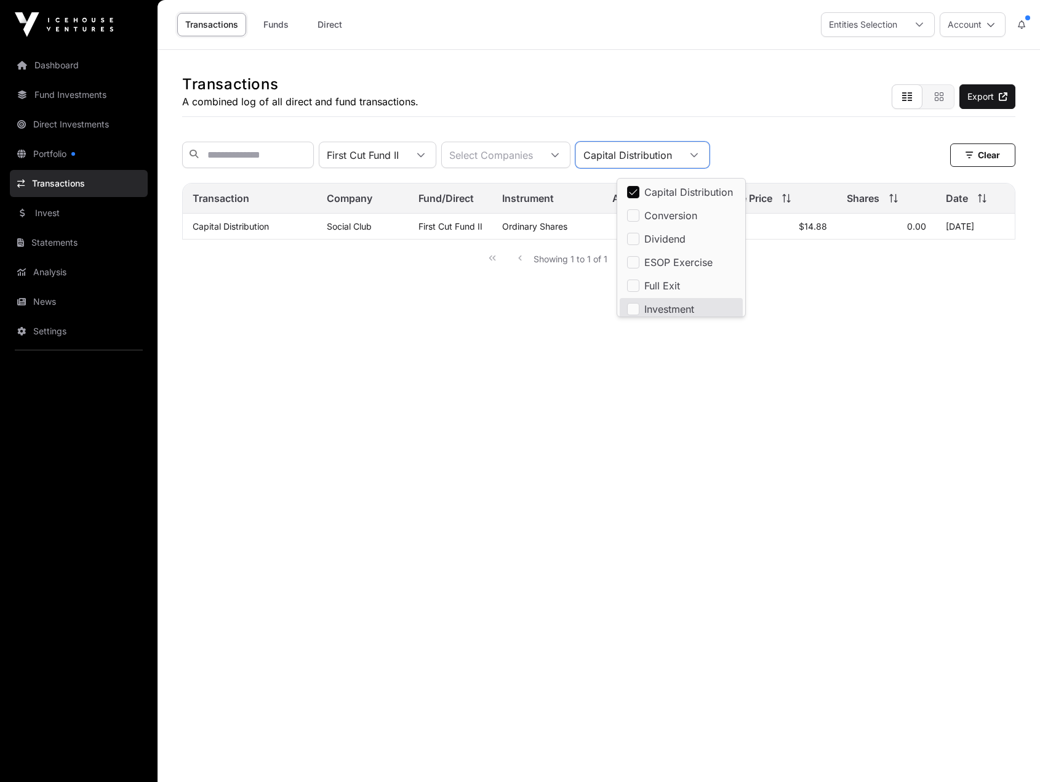
scroll to position [4, 0]
click at [657, 362] on main "Transactions A combined log of all direct and fund transactions. Export First C…" at bounding box center [599, 441] width 883 height 782
click at [649, 156] on div "Capital Distribution" at bounding box center [627, 154] width 103 height 25
click at [670, 237] on span "Dividend" at bounding box center [665, 239] width 41 height 10
click at [688, 279] on li "Full Exit" at bounding box center [684, 282] width 128 height 22
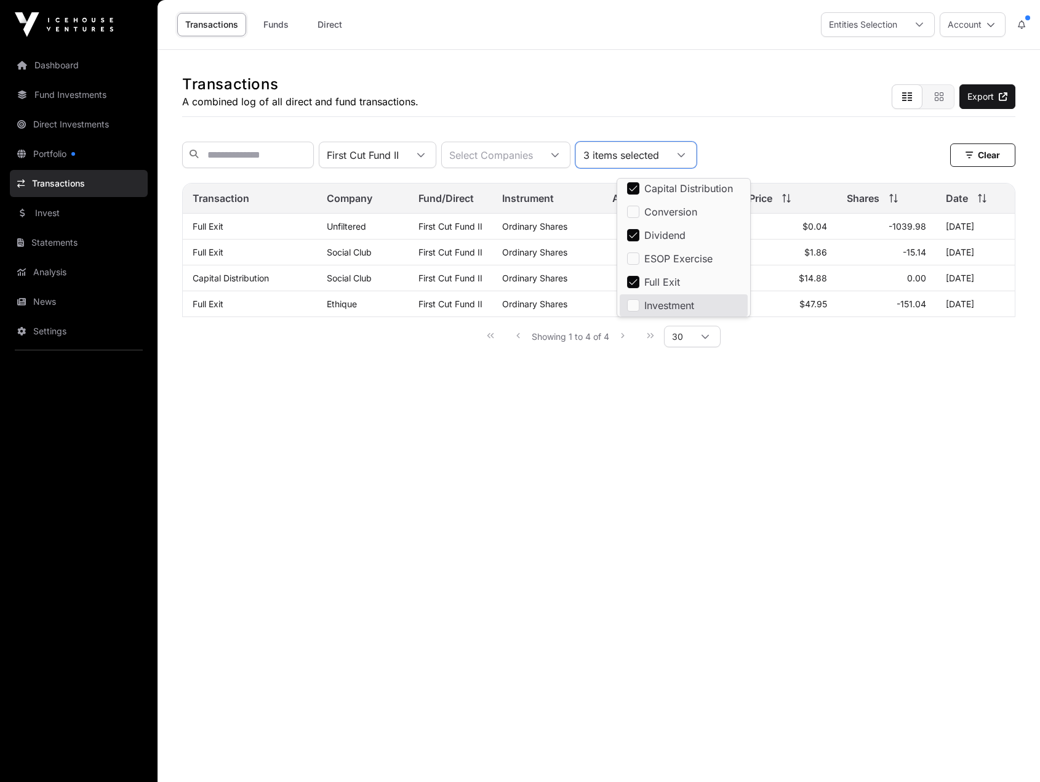
click at [659, 404] on main "Transactions A combined log of all direct and fund transactions. Export First C…" at bounding box center [599, 441] width 883 height 782
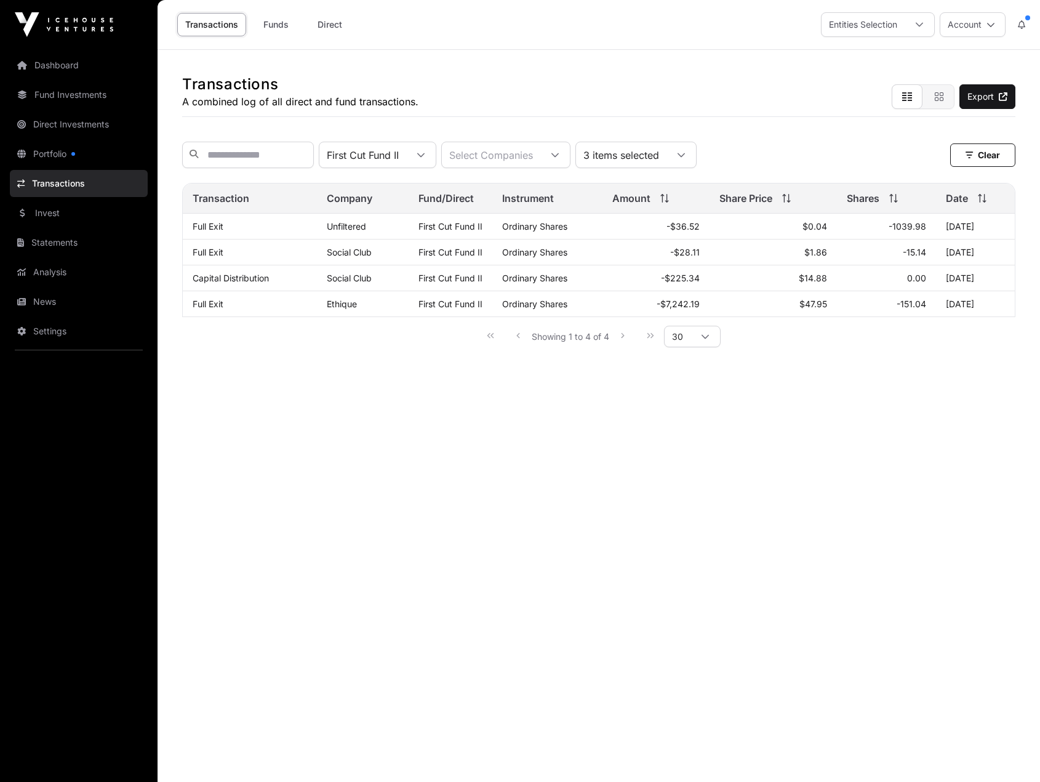
click at [661, 164] on div "3 items selected" at bounding box center [621, 154] width 90 height 25
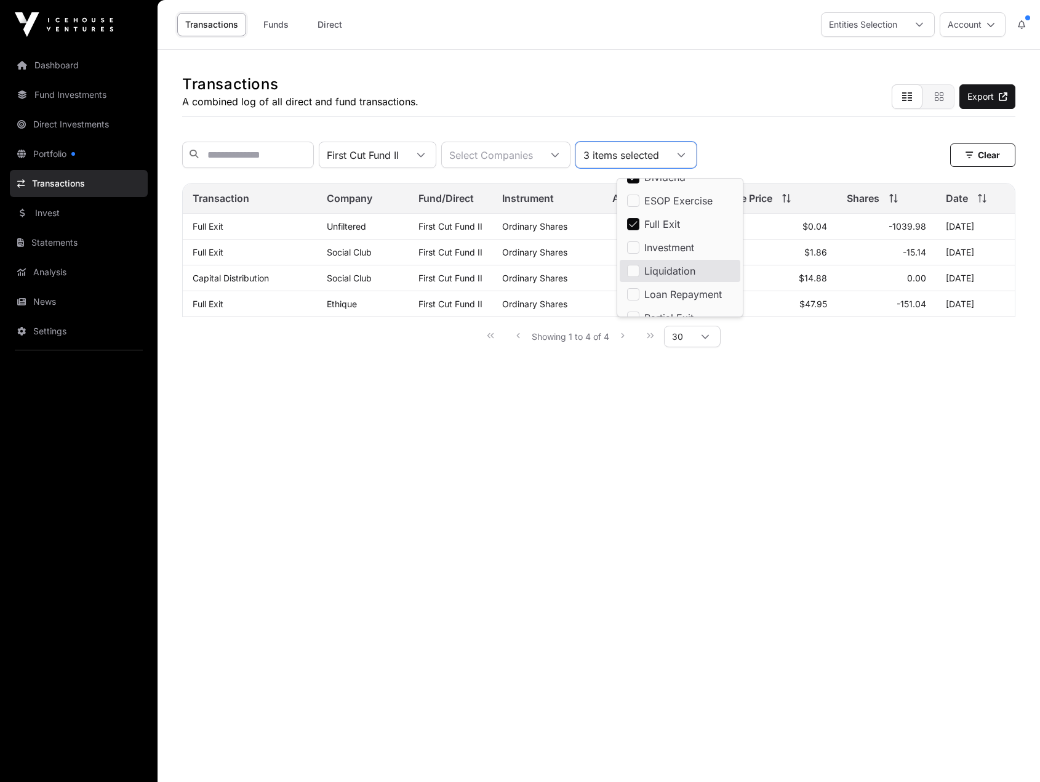
click at [710, 266] on li "Liquidation" at bounding box center [680, 271] width 121 height 22
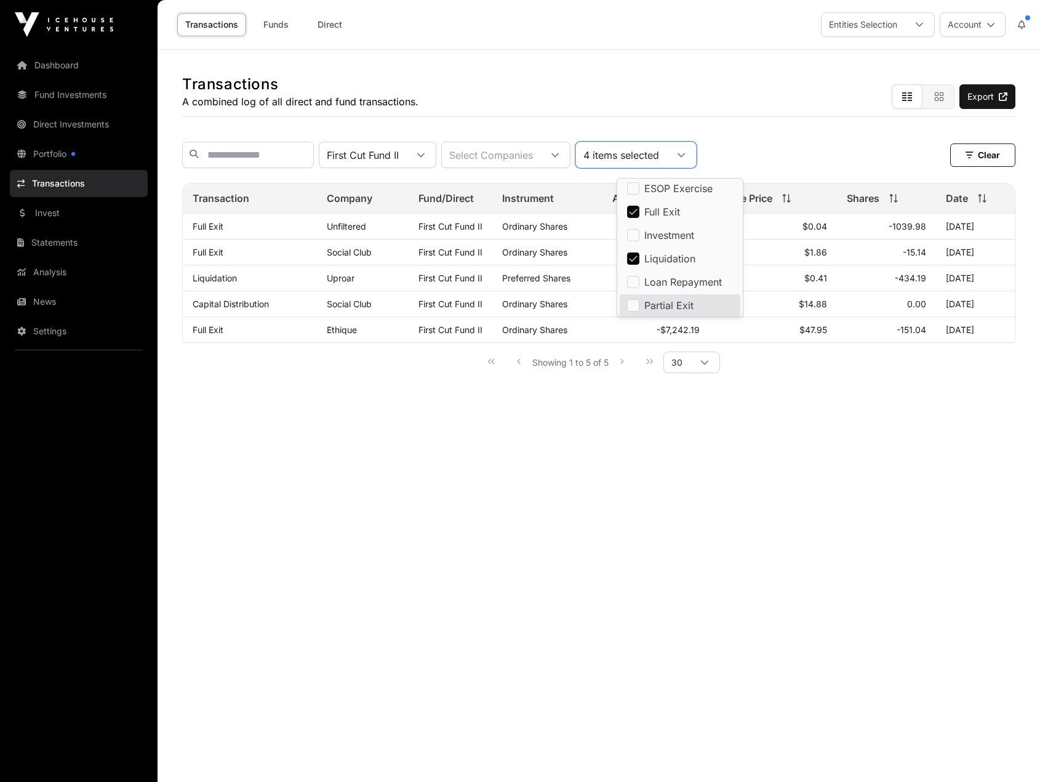
click at [632, 464] on main "Transactions A combined log of all direct and fund transactions. Export First C…" at bounding box center [599, 441] width 883 height 782
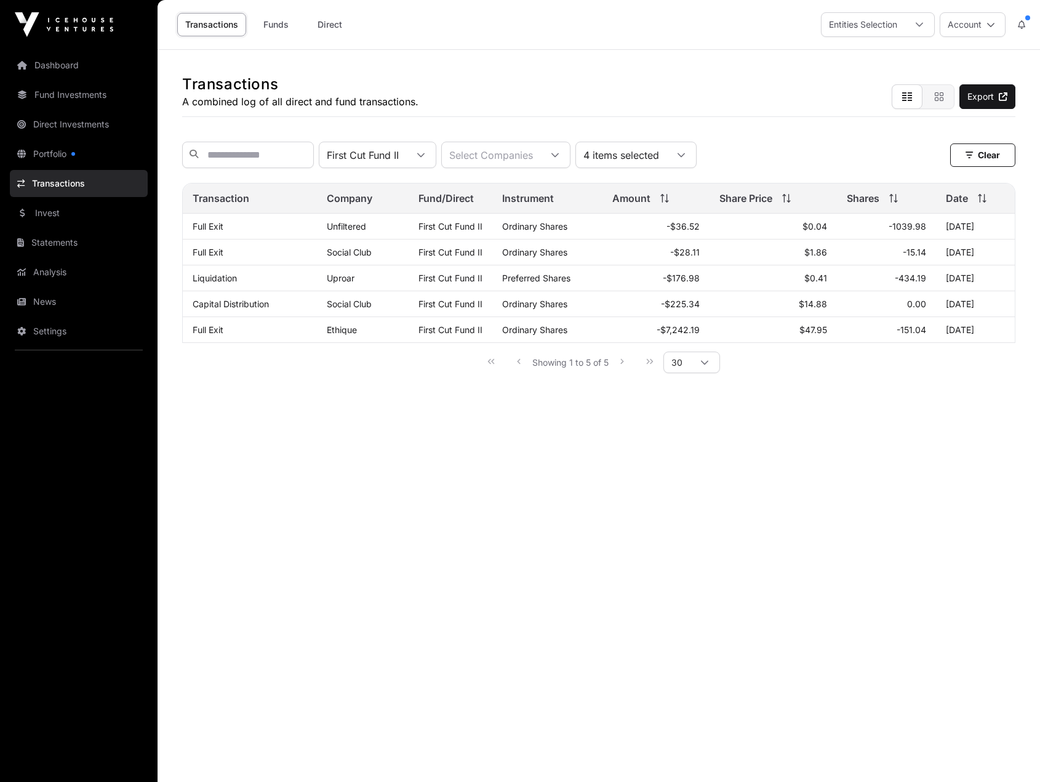
click at [667, 158] on div "4 items selected" at bounding box center [621, 154] width 90 height 25
click at [663, 217] on span "Investment" at bounding box center [670, 222] width 50 height 10
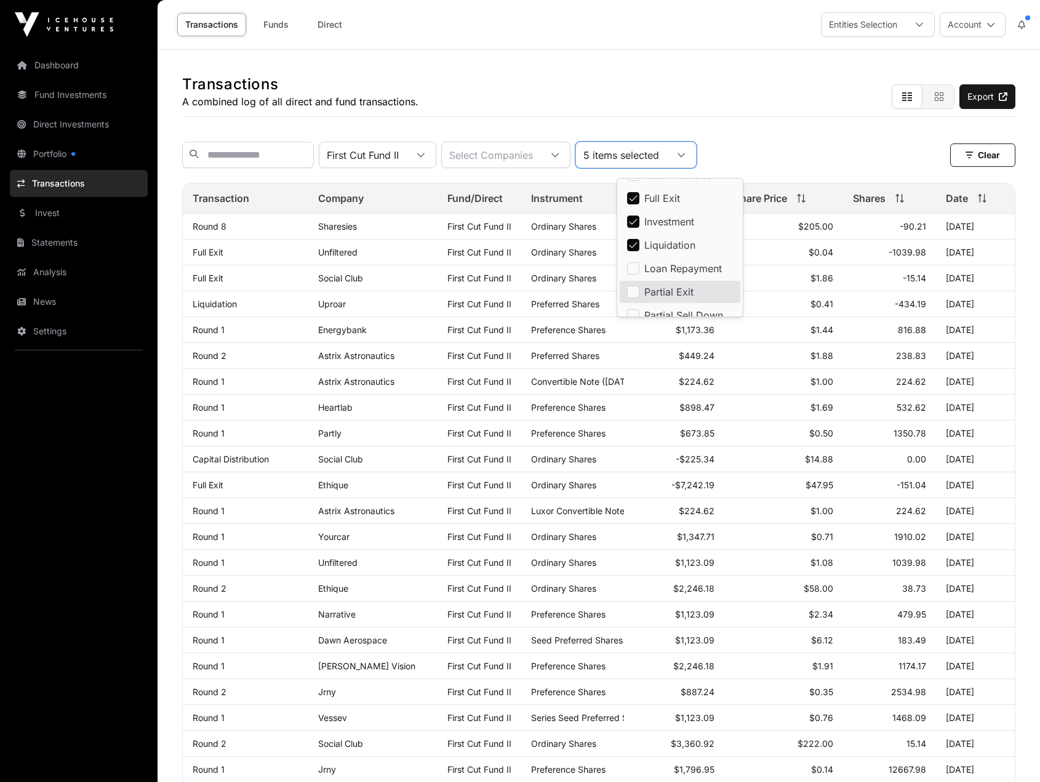
click at [574, 356] on td "Preferred Shares" at bounding box center [572, 356] width 103 height 26
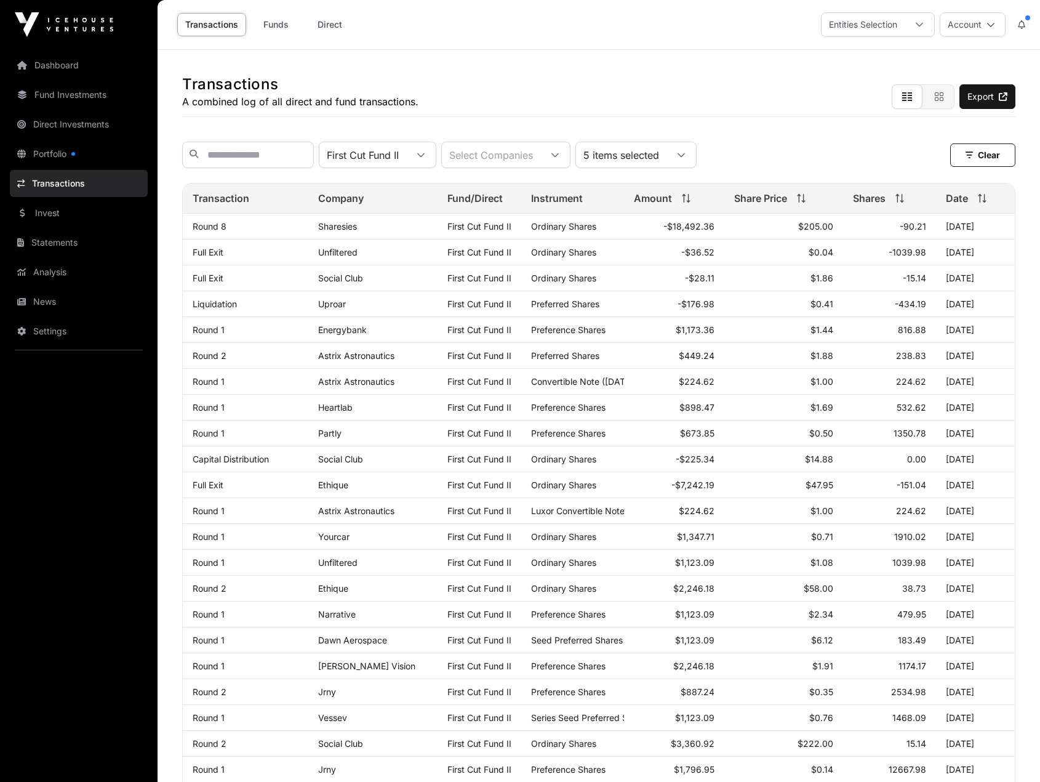
click at [238, 206] on span "Transaction" at bounding box center [221, 198] width 57 height 15
click at [667, 163] on div "5 items selected" at bounding box center [621, 154] width 90 height 25
click at [673, 300] on span "Investment" at bounding box center [670, 305] width 50 height 10
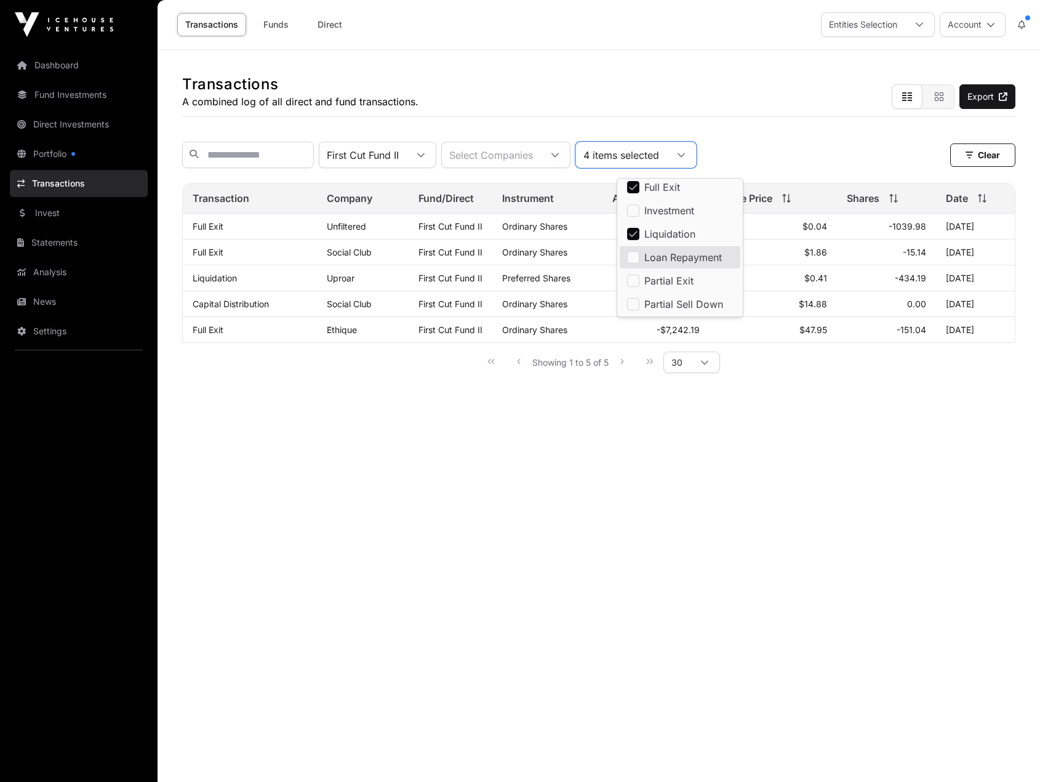
scroll to position [127, 0]
click at [666, 252] on span "Partial Exit" at bounding box center [669, 252] width 49 height 10
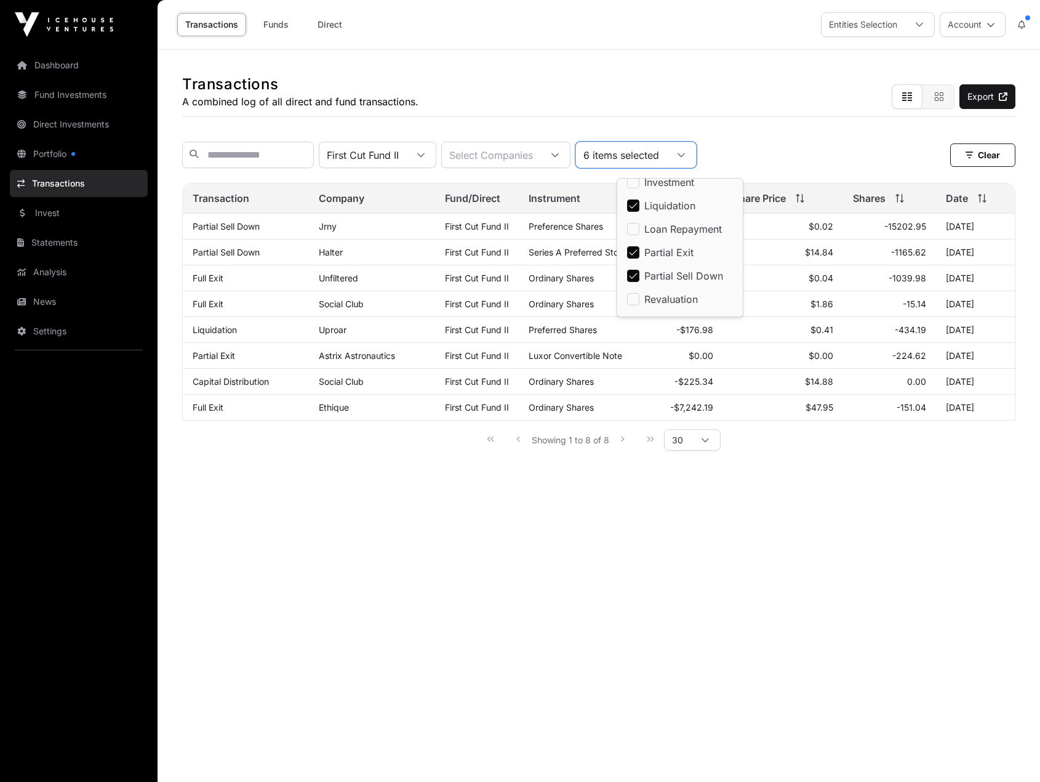
click at [650, 574] on main "Transactions A combined log of all direct and fund transactions. Export First C…" at bounding box center [599, 441] width 883 height 782
click at [678, 203] on span at bounding box center [683, 198] width 14 height 9
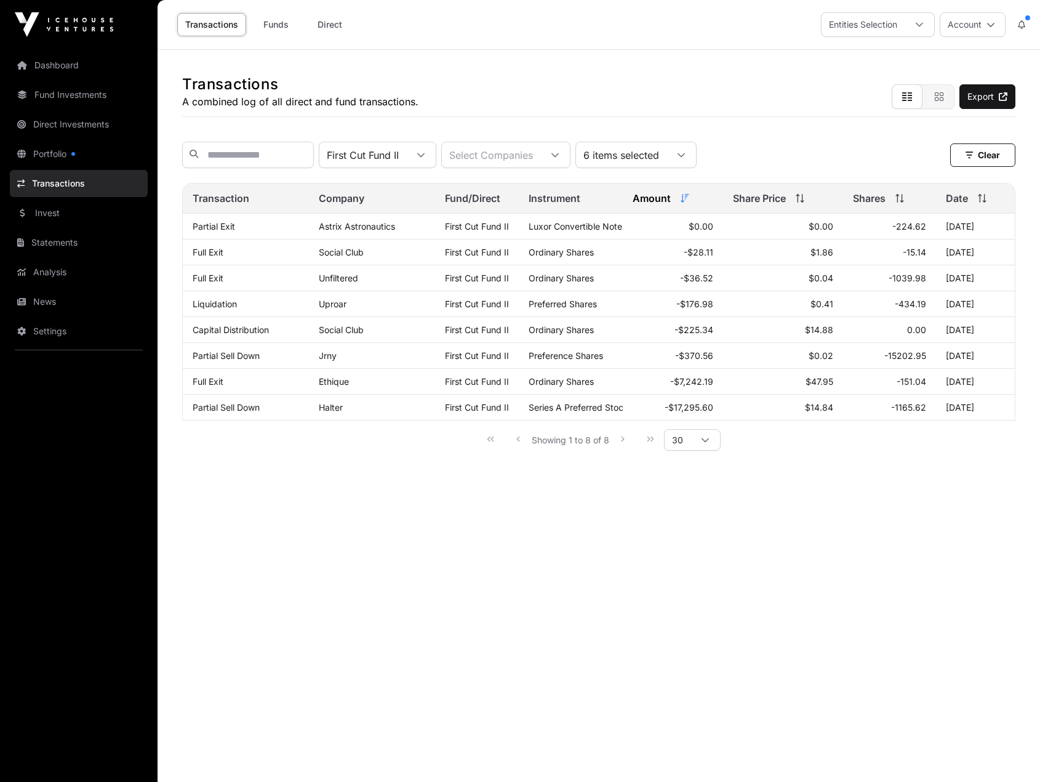
click at [678, 203] on span at bounding box center [683, 198] width 14 height 9
click at [666, 155] on div "6 items selected" at bounding box center [621, 154] width 90 height 25
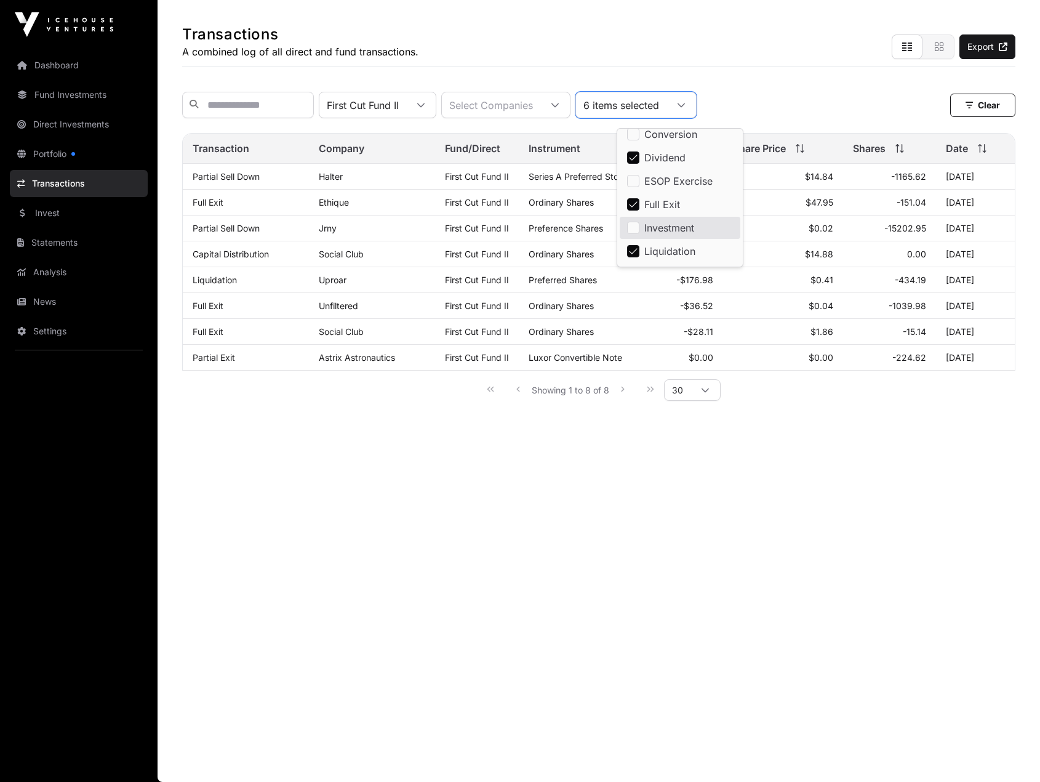
scroll to position [12, 0]
click at [660, 242] on span "Investment" at bounding box center [670, 247] width 50 height 10
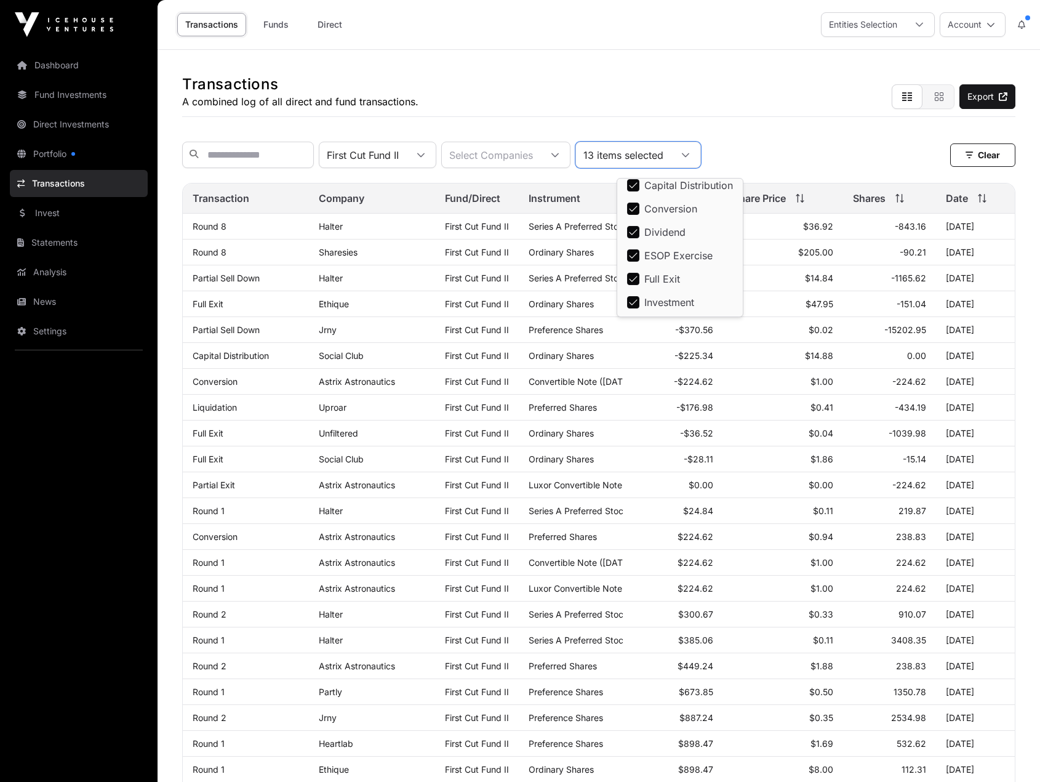
scroll to position [0, 0]
click at [782, 147] on div "First Cut Fund II Select Companies 13 items selected Clear" at bounding box center [598, 155] width 833 height 26
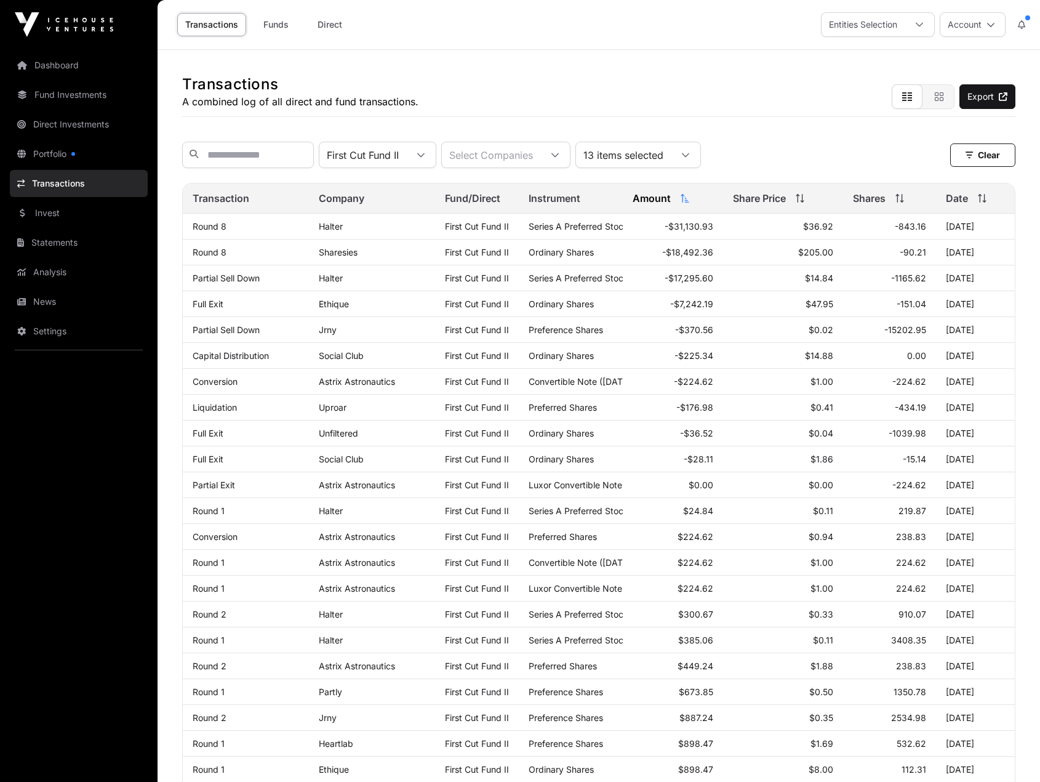
click at [690, 156] on icon at bounding box center [685, 155] width 9 height 9
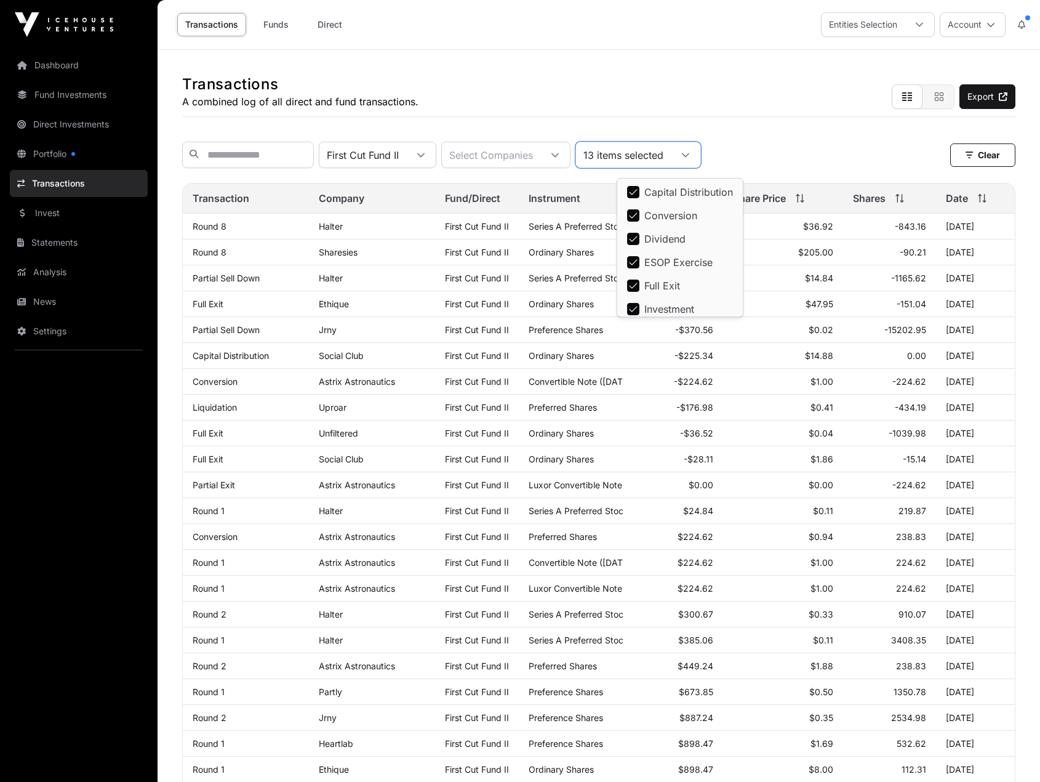
scroll to position [191, 0]
click at [671, 155] on div "13 items selected" at bounding box center [623, 154] width 95 height 25
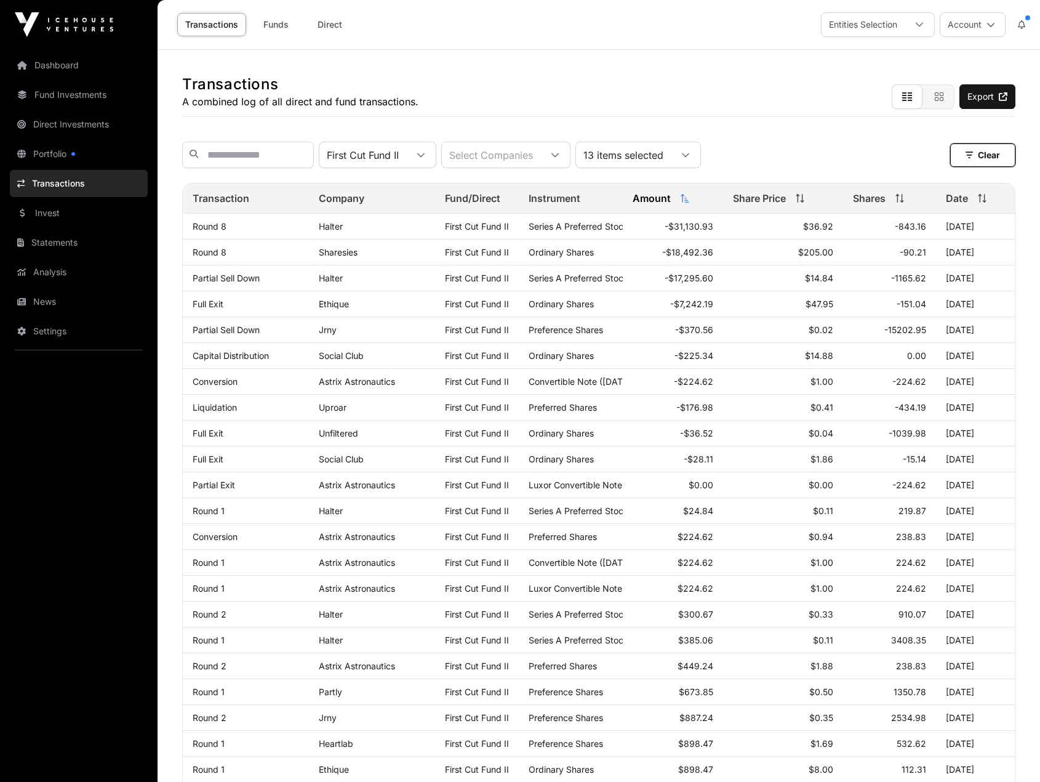
click at [966, 158] on icon "button" at bounding box center [969, 155] width 7 height 9
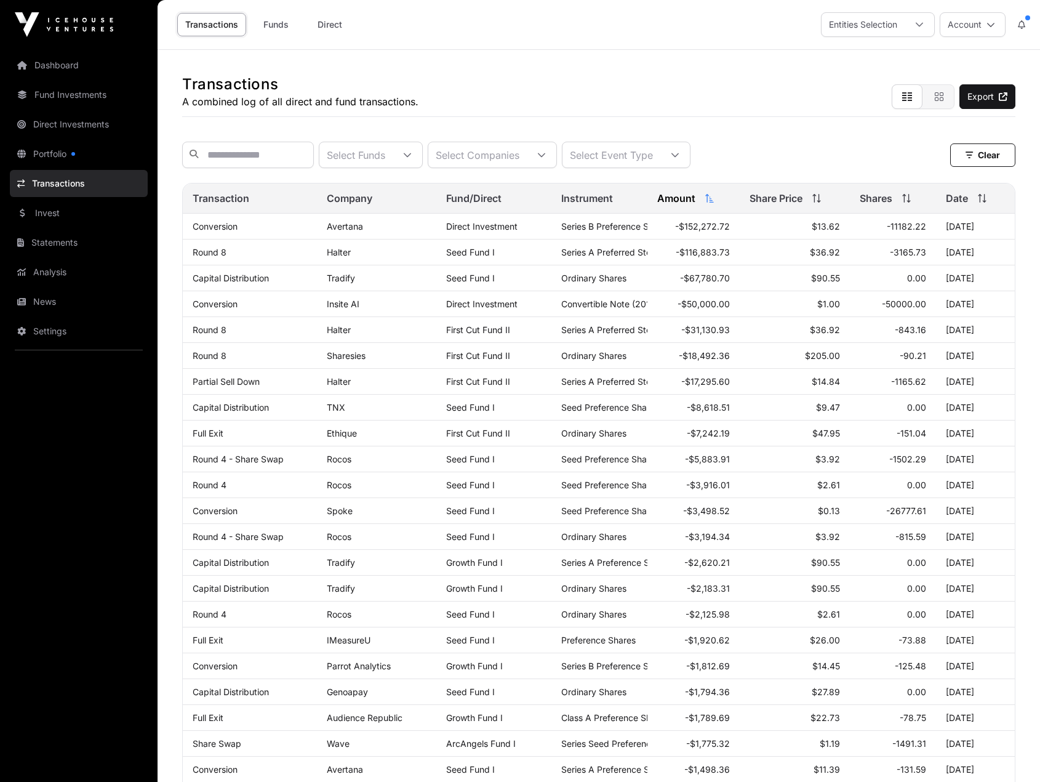
click at [393, 163] on div "Select Funds" at bounding box center [355, 154] width 73 height 25
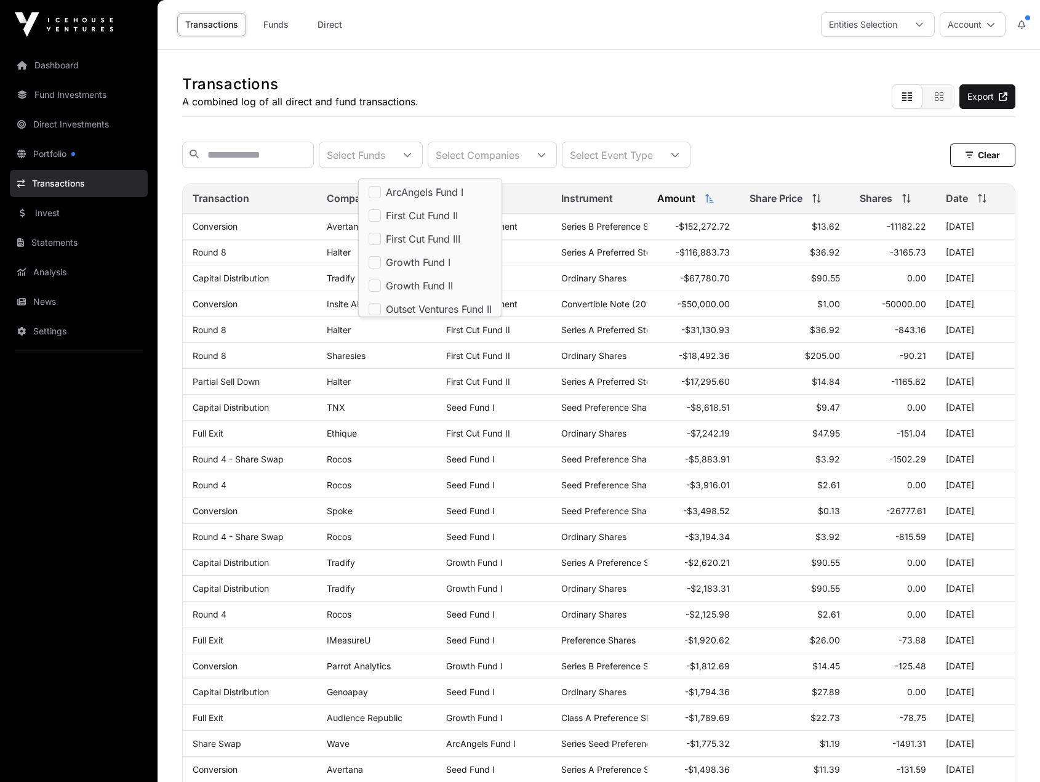
click at [419, 208] on li "First Cut Fund II" at bounding box center [430, 215] width 138 height 22
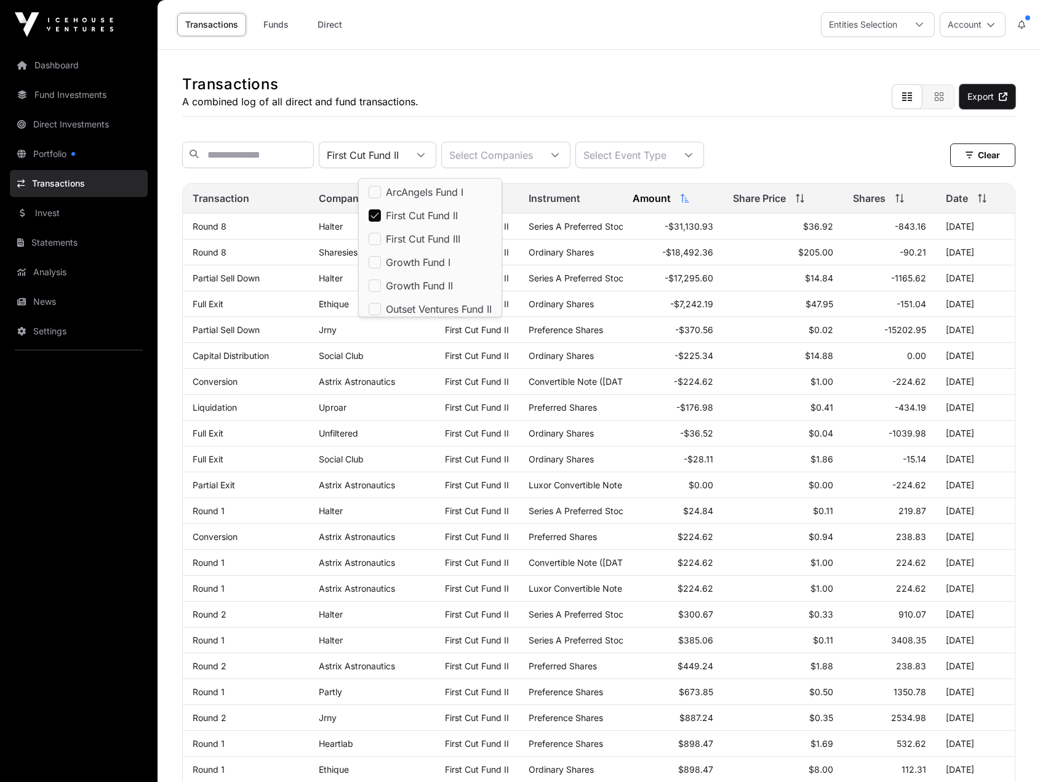
click at [970, 91] on link "Export" at bounding box center [988, 96] width 56 height 25
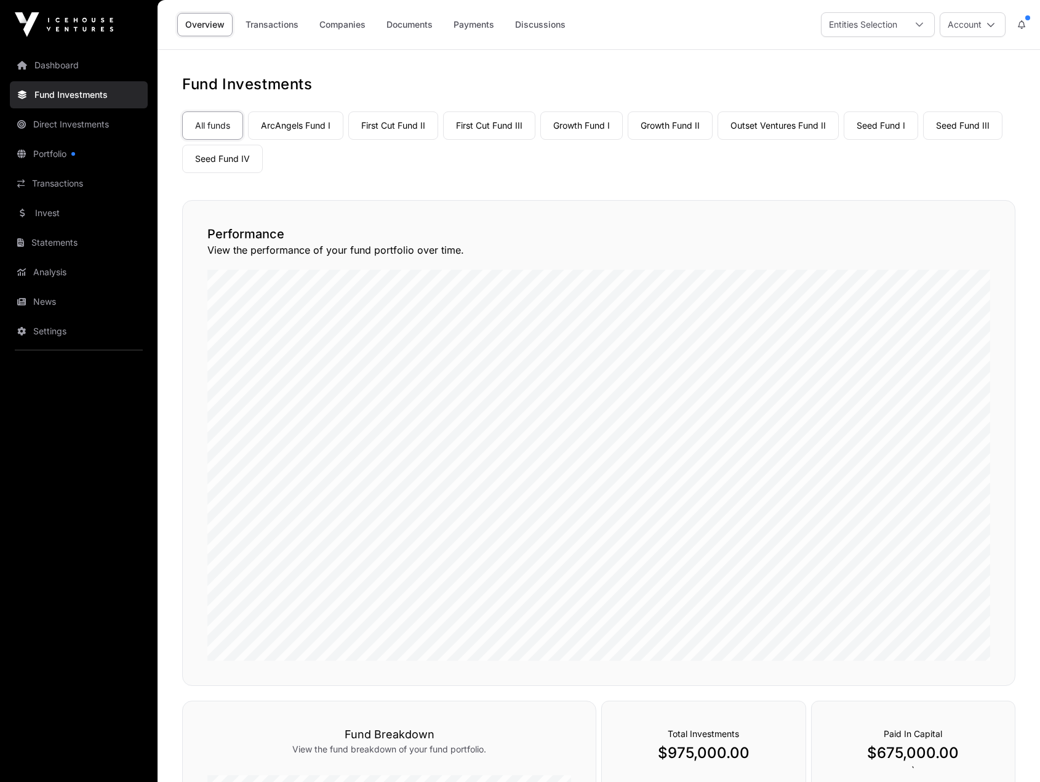
click at [387, 128] on link "First Cut Fund II" at bounding box center [393, 125] width 90 height 28
click at [878, 27] on div "Entities Selection" at bounding box center [863, 24] width 83 height 23
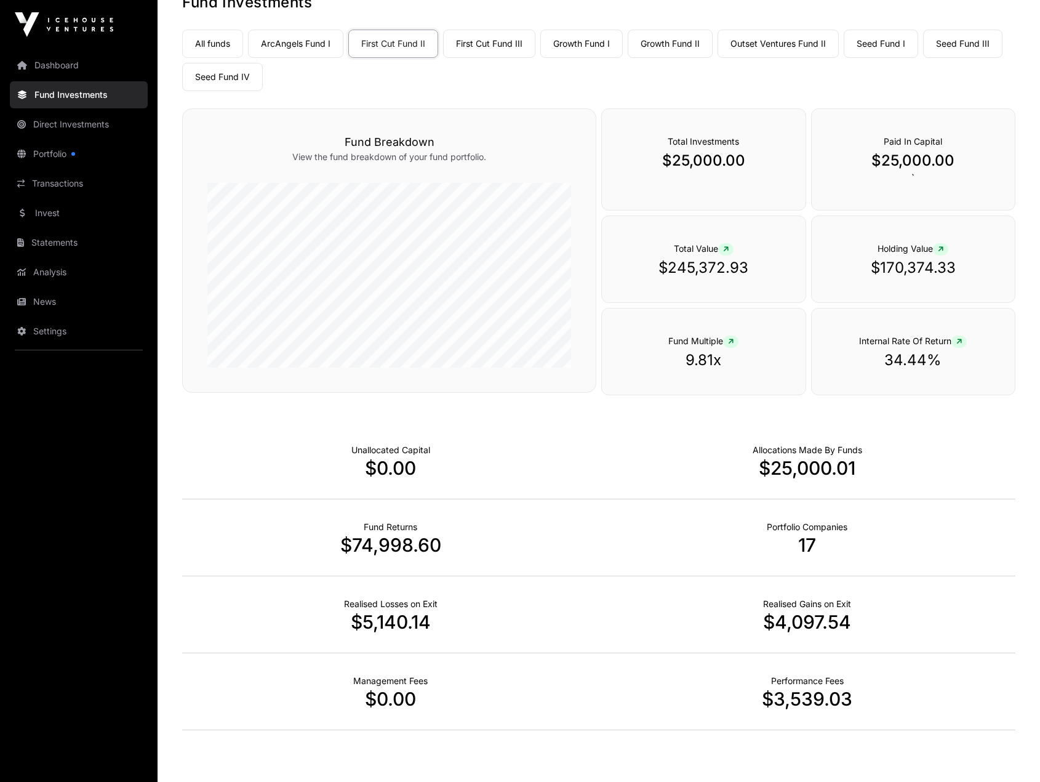
scroll to position [62, 0]
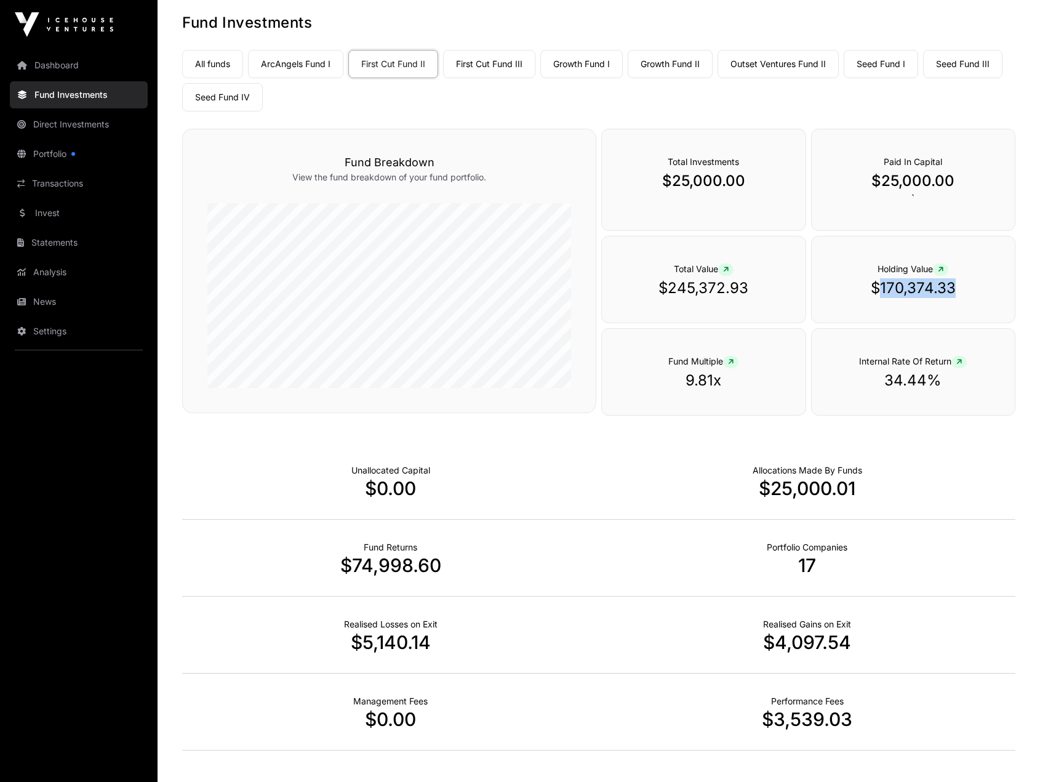
drag, startPoint x: 883, startPoint y: 287, endPoint x: 952, endPoint y: 283, distance: 69.1
click at [952, 283] on p "$170,374.33" at bounding box center [914, 288] width 154 height 20
copy p "170,374.33"
click at [941, 270] on icon at bounding box center [941, 269] width 6 height 7
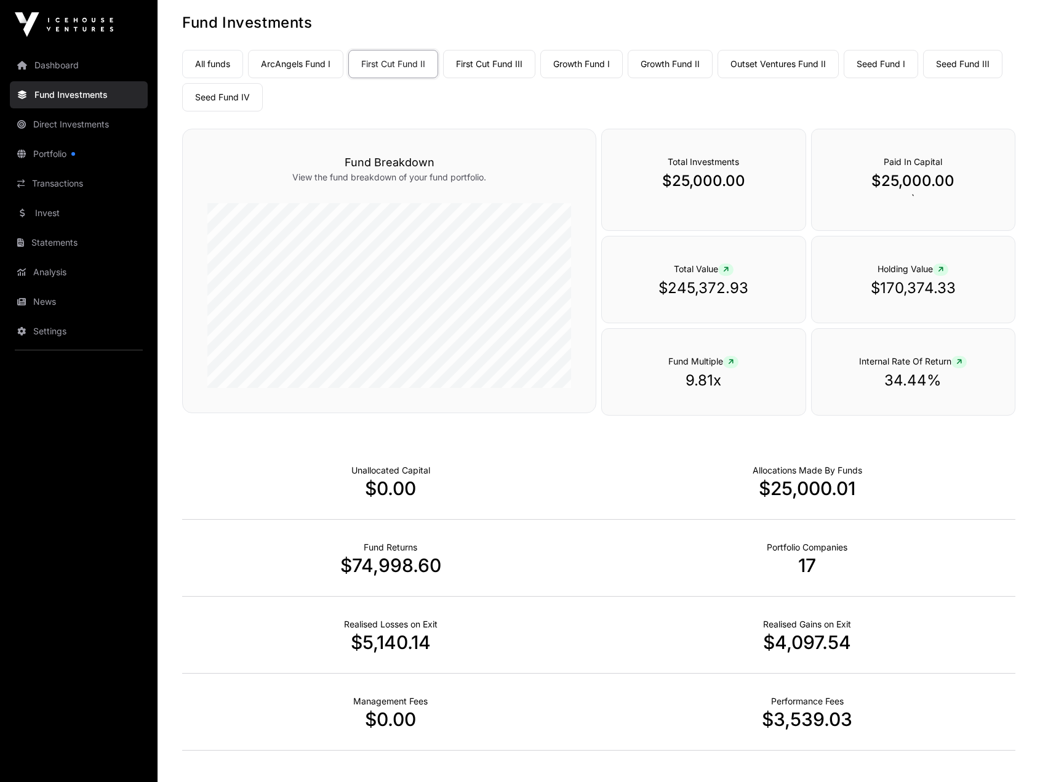
click at [941, 289] on p "$170,374.33" at bounding box center [914, 288] width 154 height 20
click at [944, 270] on icon at bounding box center [941, 269] width 6 height 7
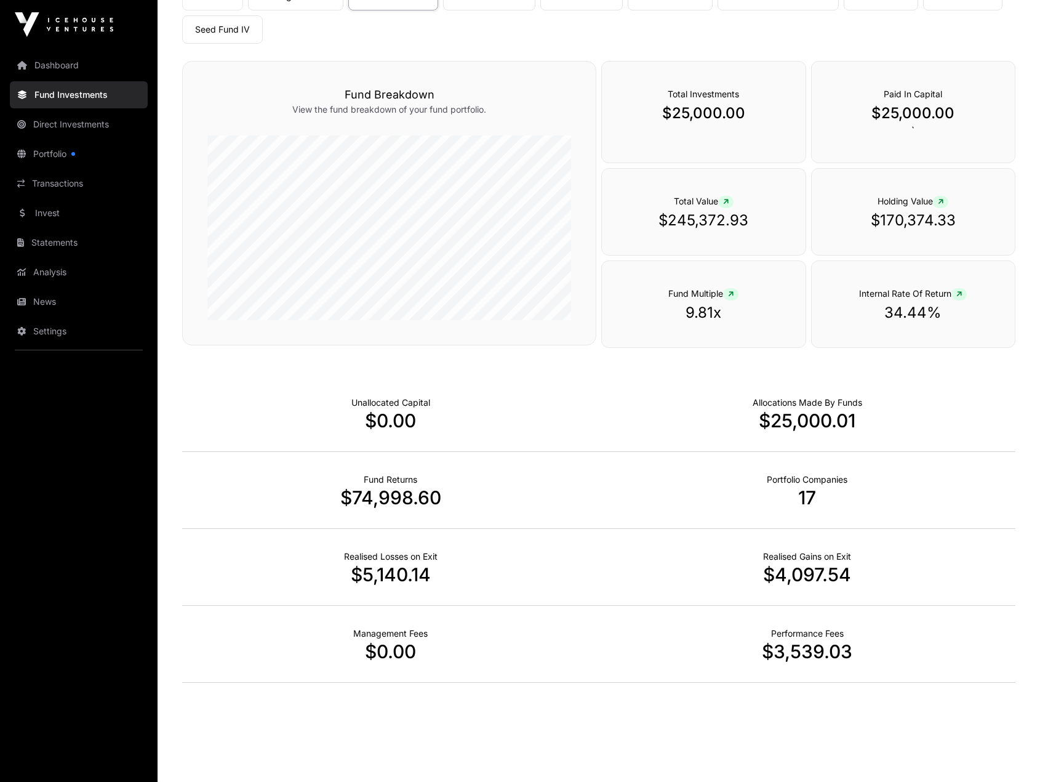
scroll to position [134, 0]
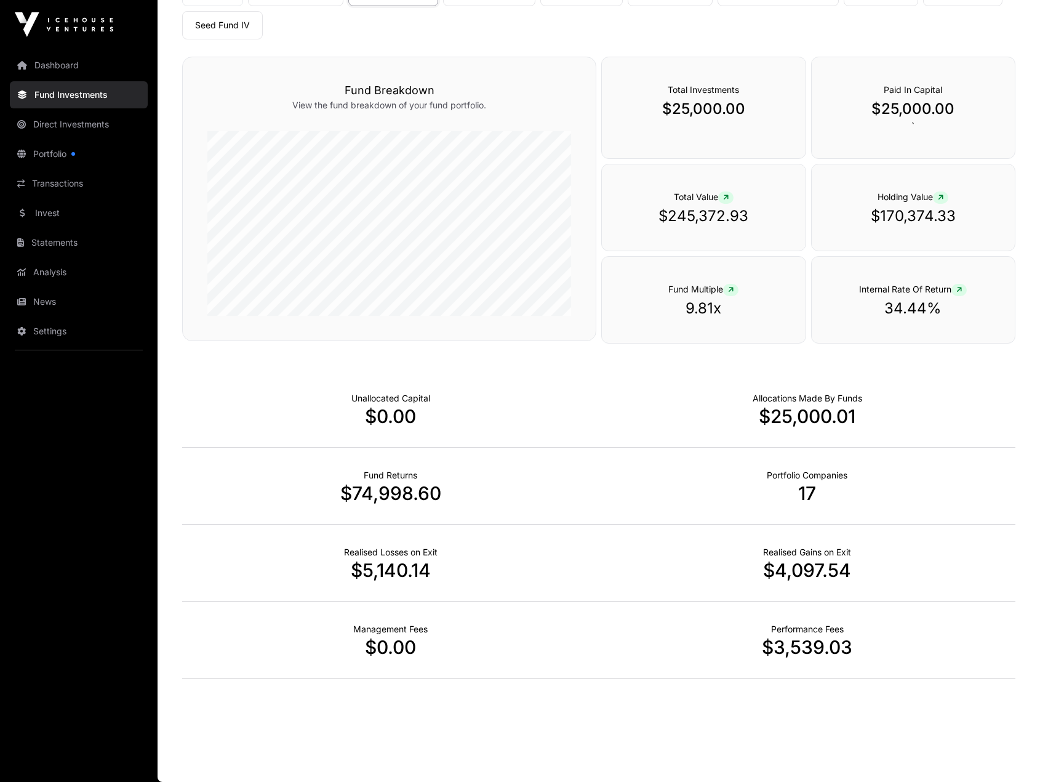
click at [810, 651] on p "$3,539.03" at bounding box center [807, 647] width 417 height 22
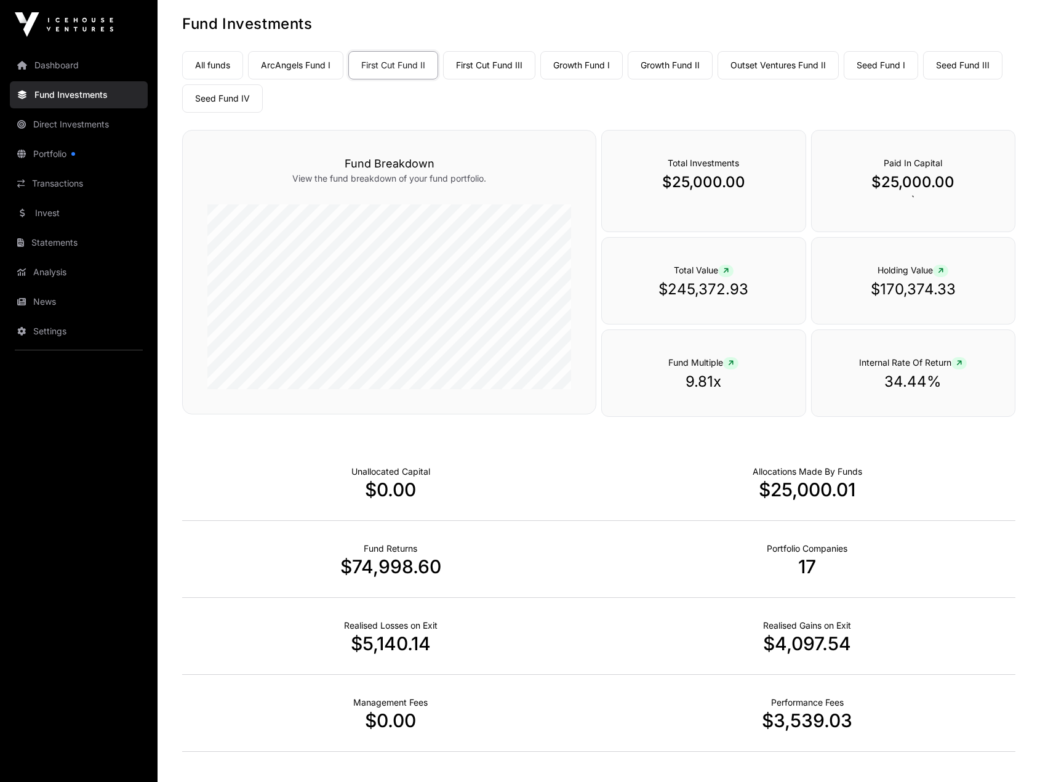
scroll to position [0, 0]
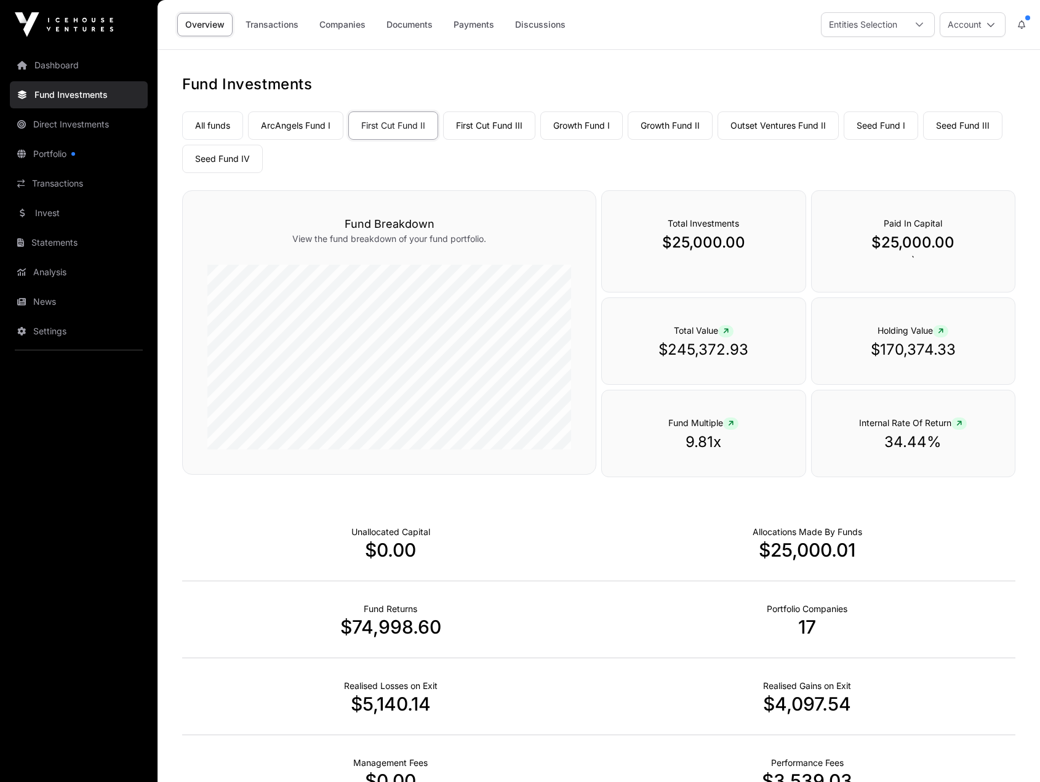
click at [68, 236] on link "Statements" at bounding box center [79, 242] width 138 height 27
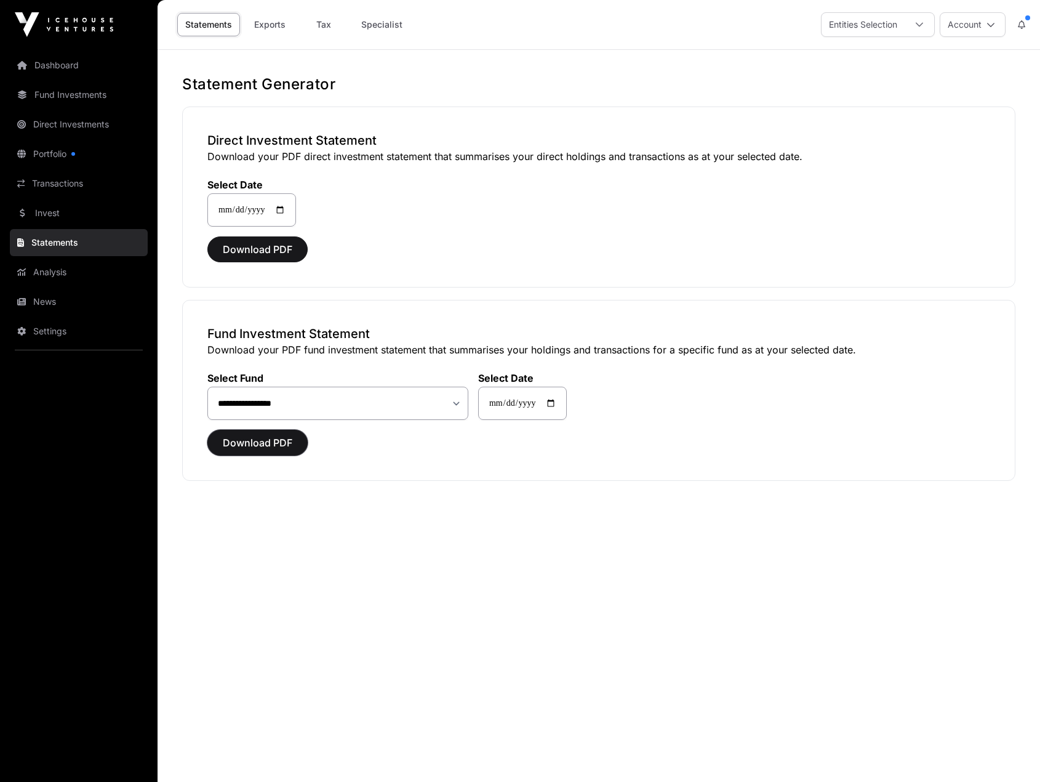
click at [292, 439] on button "Download PDF" at bounding box center [257, 443] width 100 height 26
click at [285, 439] on span "Download PDF" at bounding box center [258, 442] width 70 height 15
click at [270, 23] on link "Exports" at bounding box center [269, 24] width 49 height 23
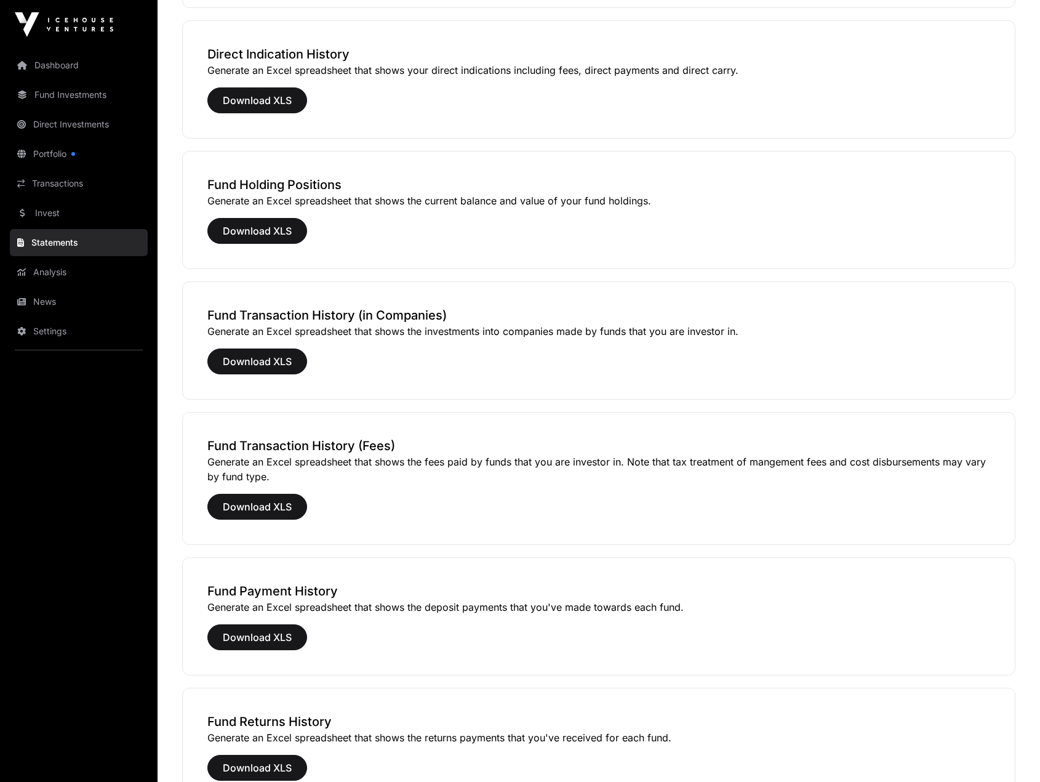
scroll to position [369, 0]
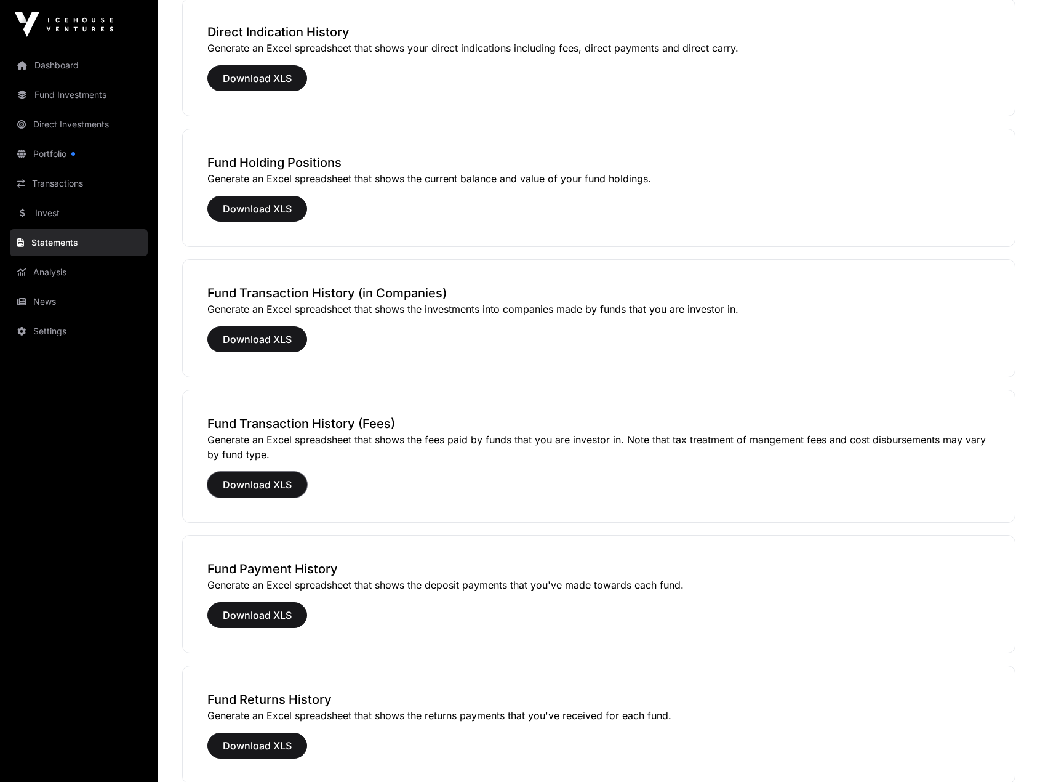
click at [281, 481] on span "Download XLS" at bounding box center [257, 484] width 69 height 15
click at [277, 339] on span "Download XLS" at bounding box center [257, 339] width 69 height 15
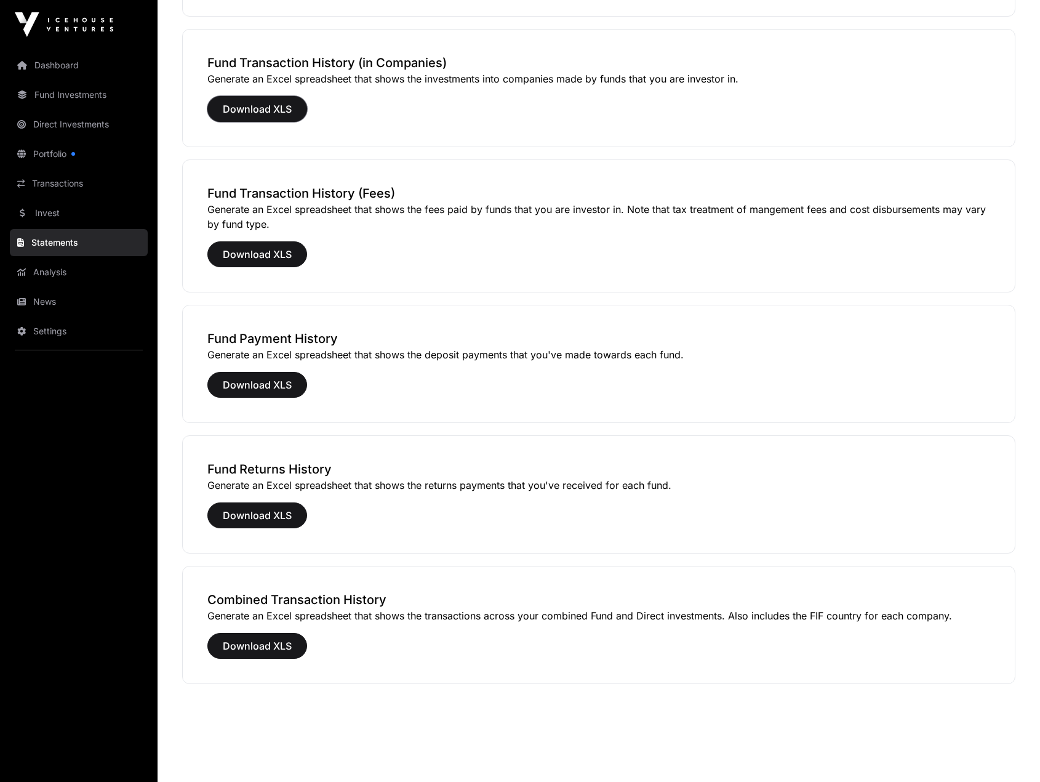
scroll to position [605, 0]
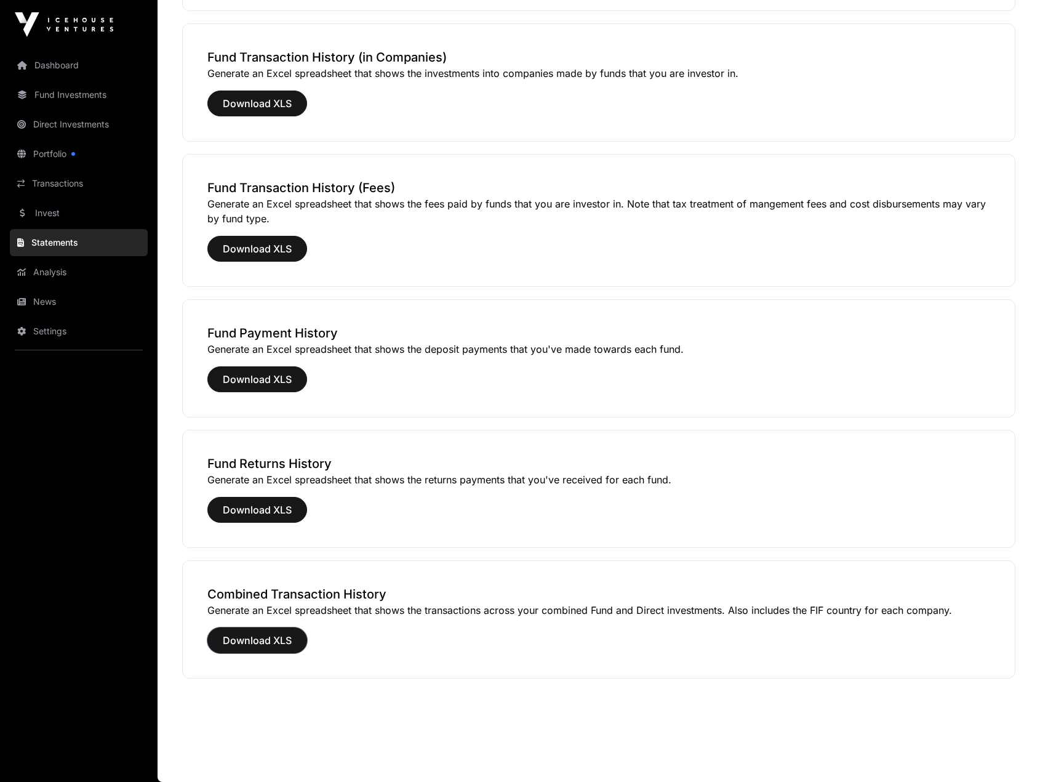
click at [268, 638] on span "Download XLS" at bounding box center [257, 640] width 69 height 15
click at [283, 510] on span "Download XLS" at bounding box center [257, 509] width 69 height 15
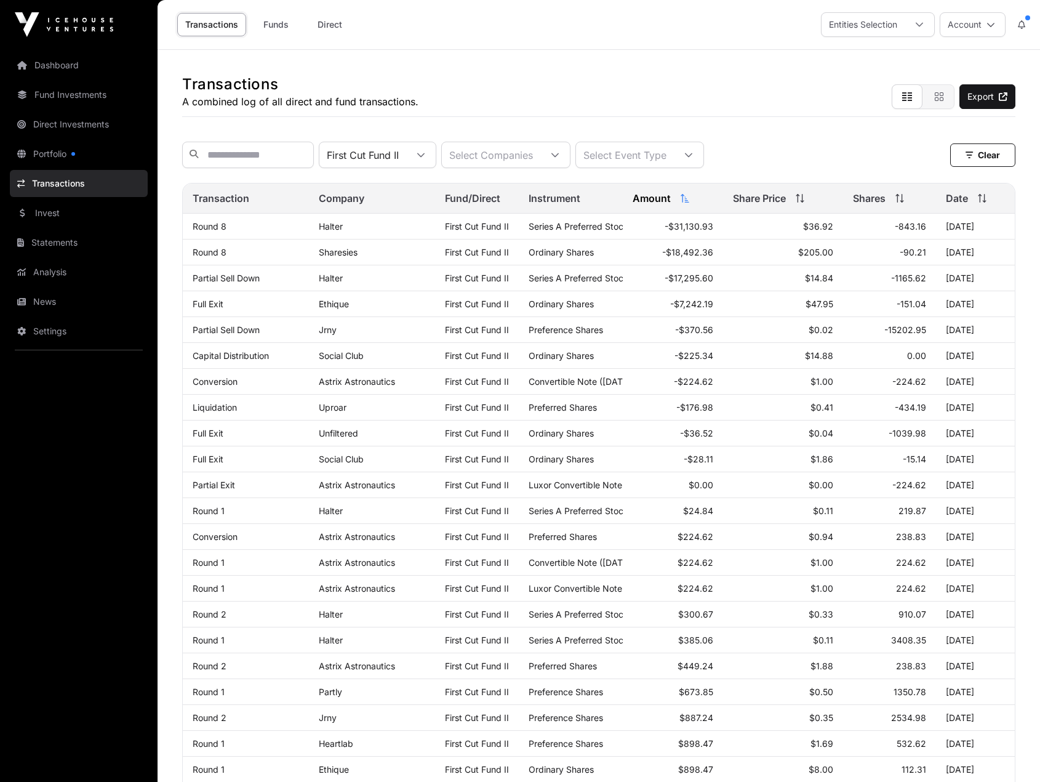
scroll to position [13, 8]
click at [674, 156] on div "Select Event Type" at bounding box center [625, 154] width 98 height 25
click at [94, 94] on link "Fund Investments" at bounding box center [79, 94] width 138 height 27
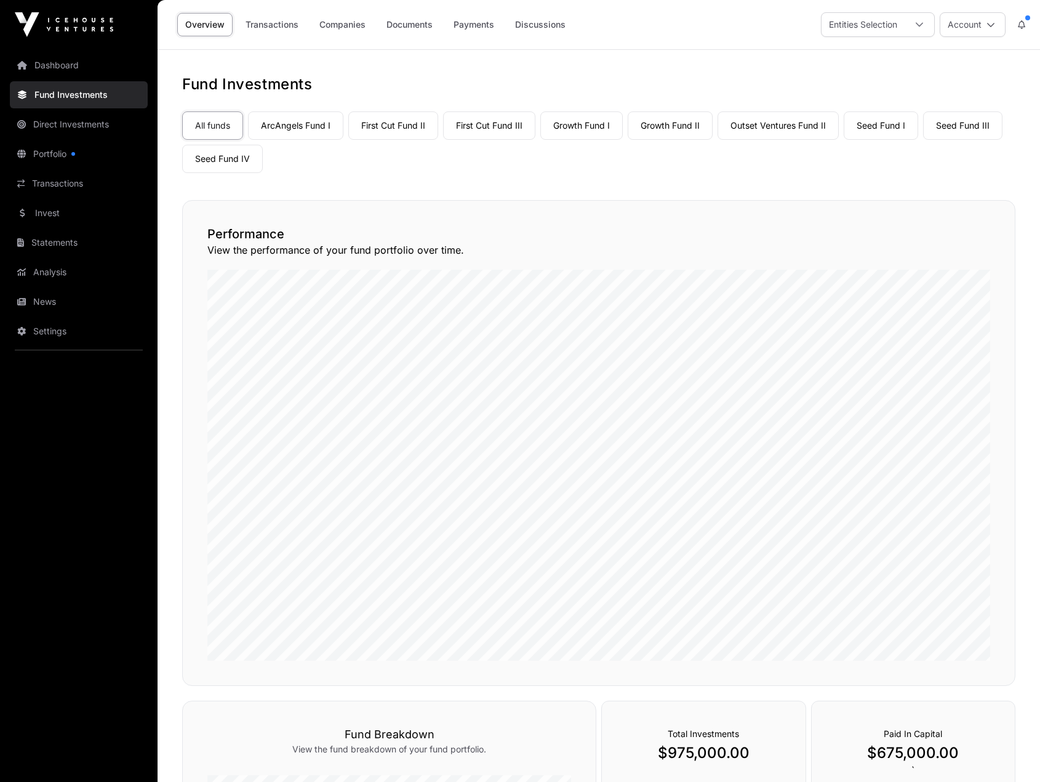
click at [92, 94] on link "Fund Investments" at bounding box center [79, 94] width 138 height 27
click at [402, 128] on link "First Cut Fund II" at bounding box center [393, 125] width 90 height 28
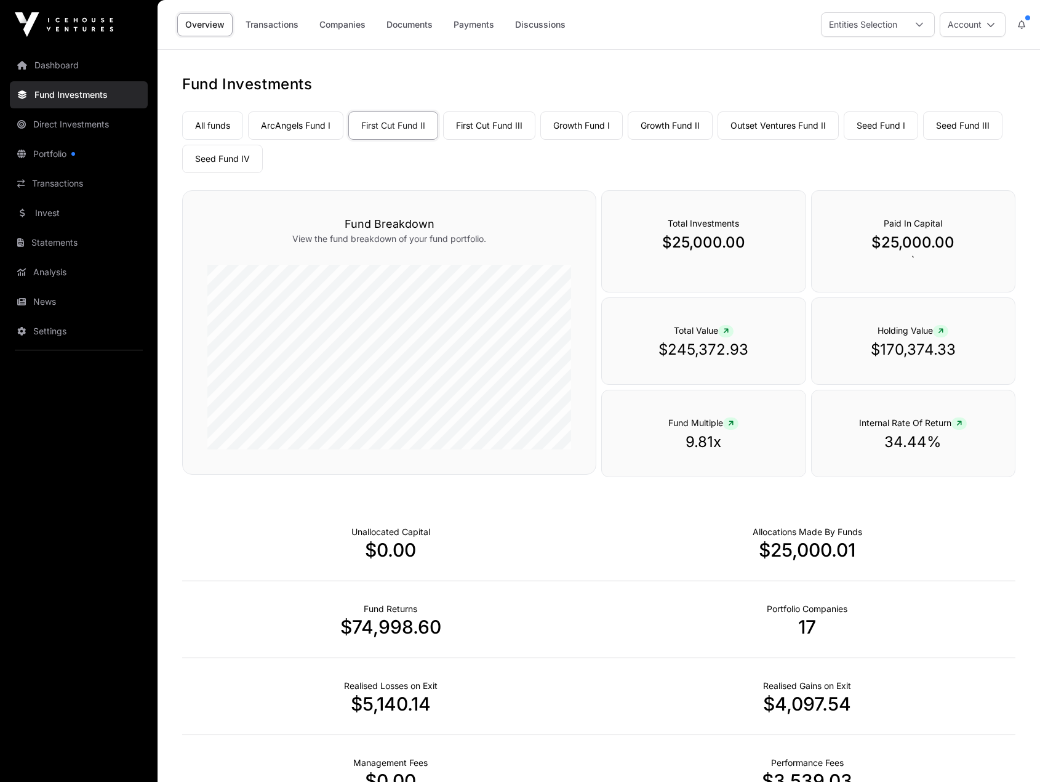
scroll to position [62, 0]
